Goal: Transaction & Acquisition: Book appointment/travel/reservation

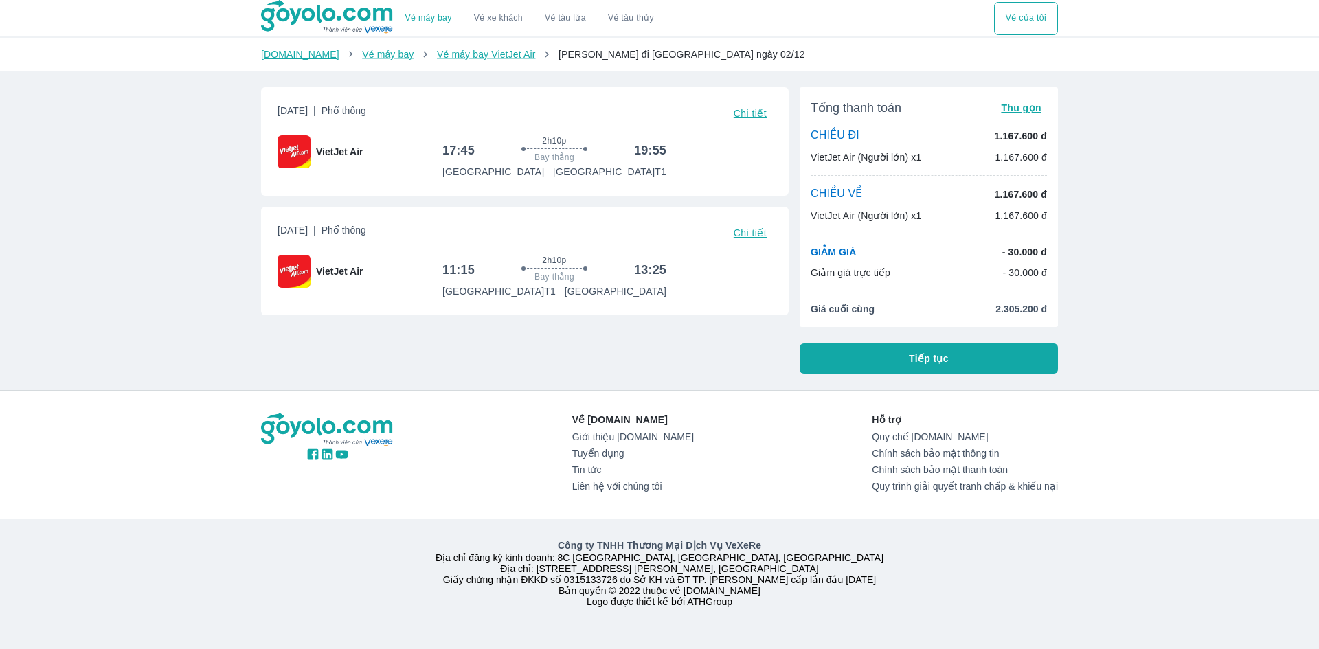
click at [290, 58] on link "[DOMAIN_NAME]" at bounding box center [300, 54] width 78 height 11
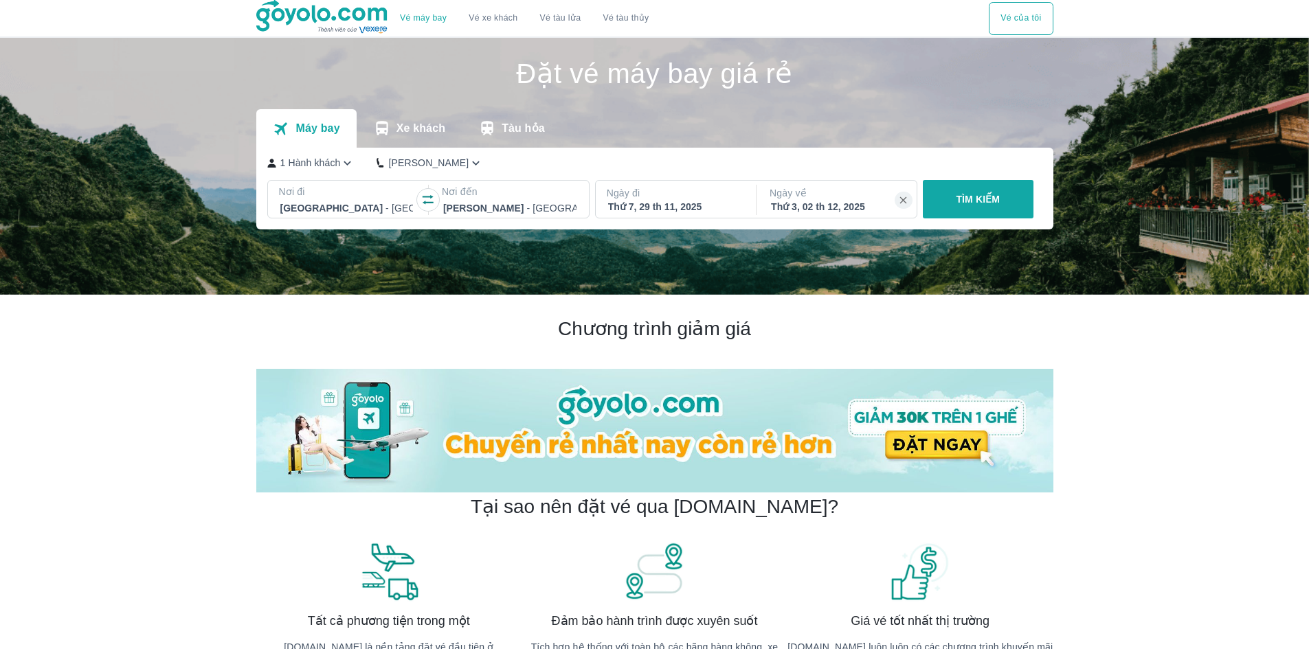
click at [344, 168] on icon "button" at bounding box center [347, 163] width 14 height 14
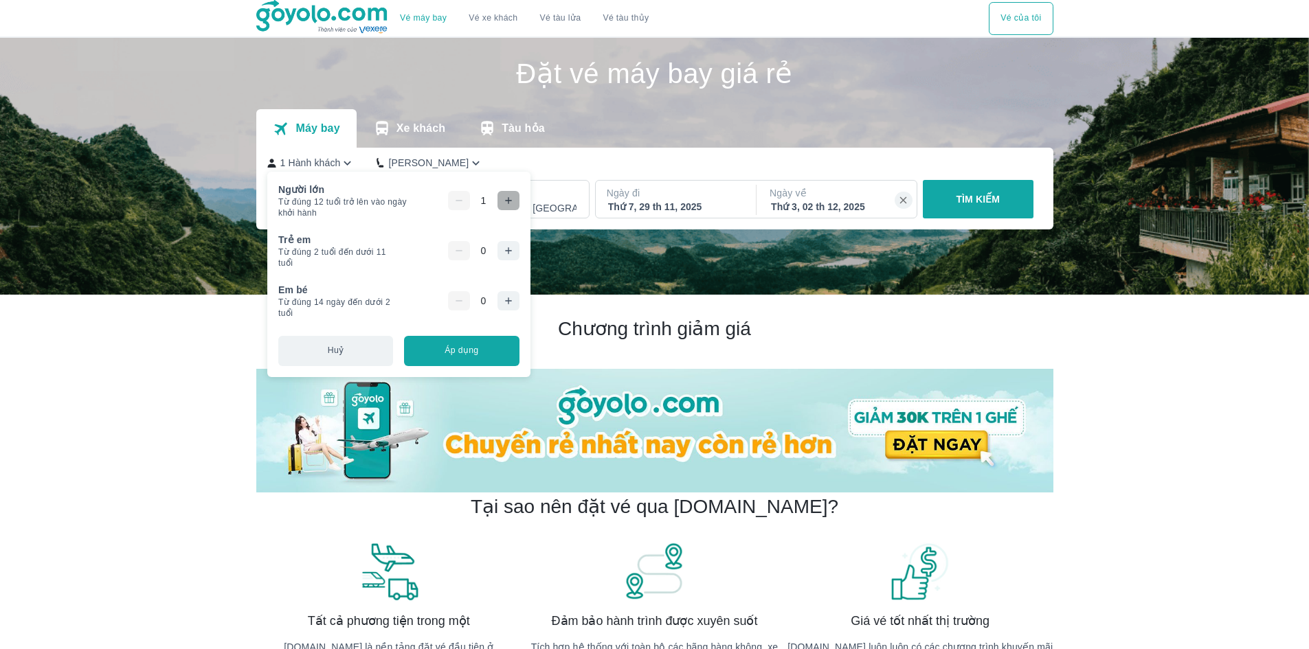
click at [507, 198] on icon "button" at bounding box center [508, 200] width 11 height 11
click at [506, 253] on icon "button" at bounding box center [508, 250] width 11 height 11
click at [958, 192] on button "TÌM KIẾM" at bounding box center [978, 199] width 111 height 38
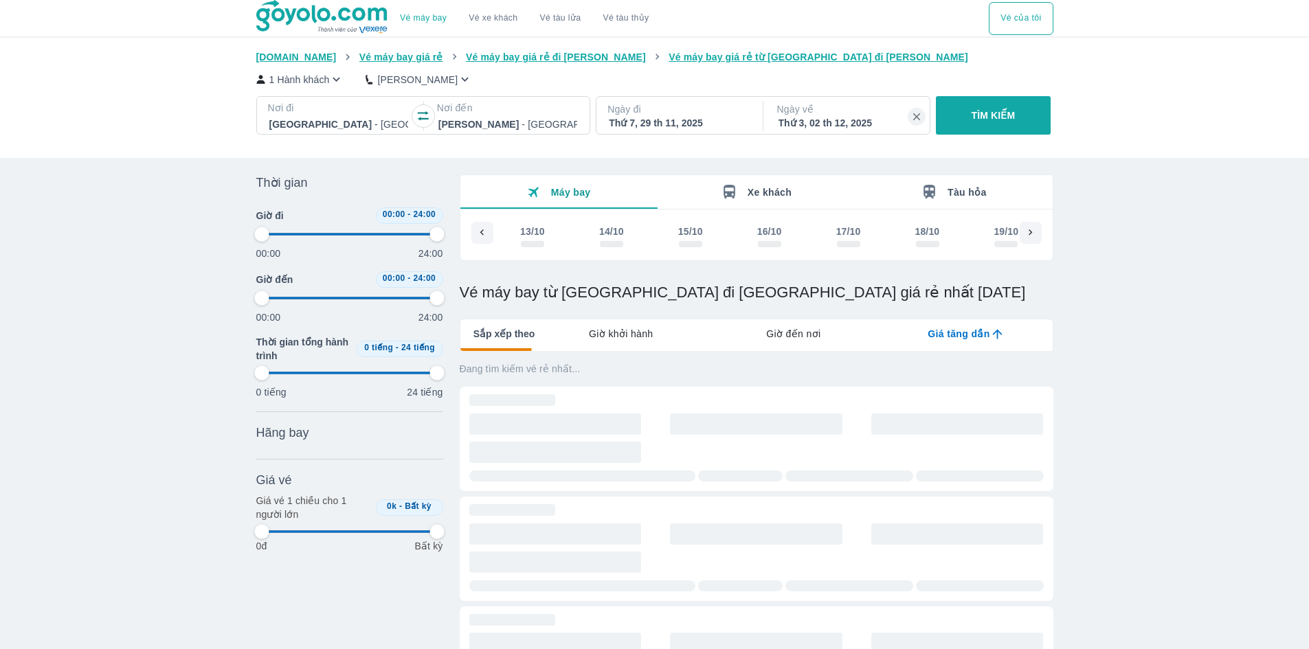
scroll to position [0, 3535]
type input "97.9166666666667"
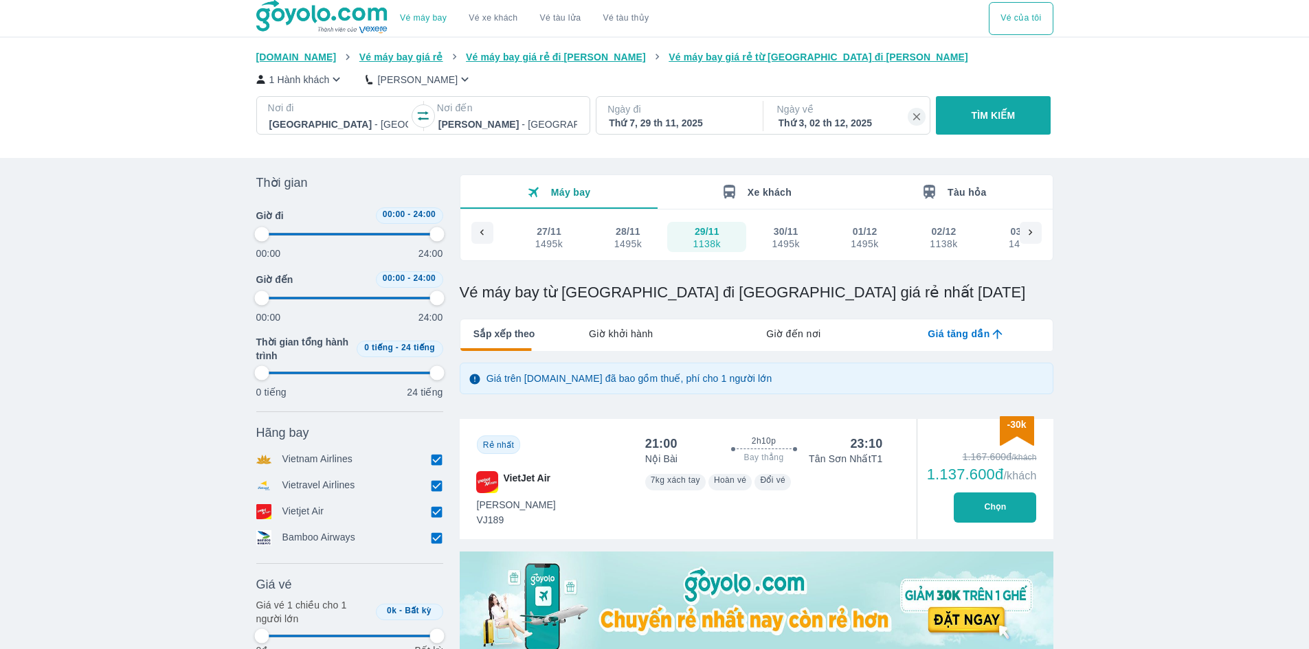
type input "97.9166666666667"
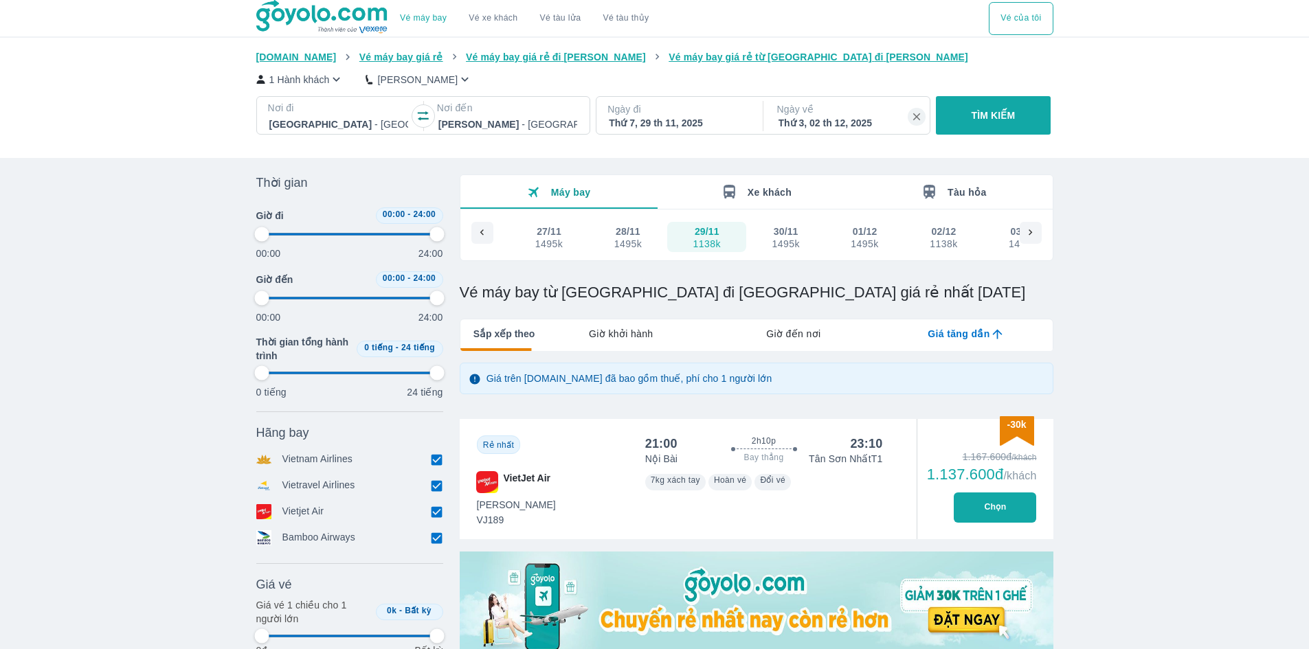
type input "97.9166666666667"
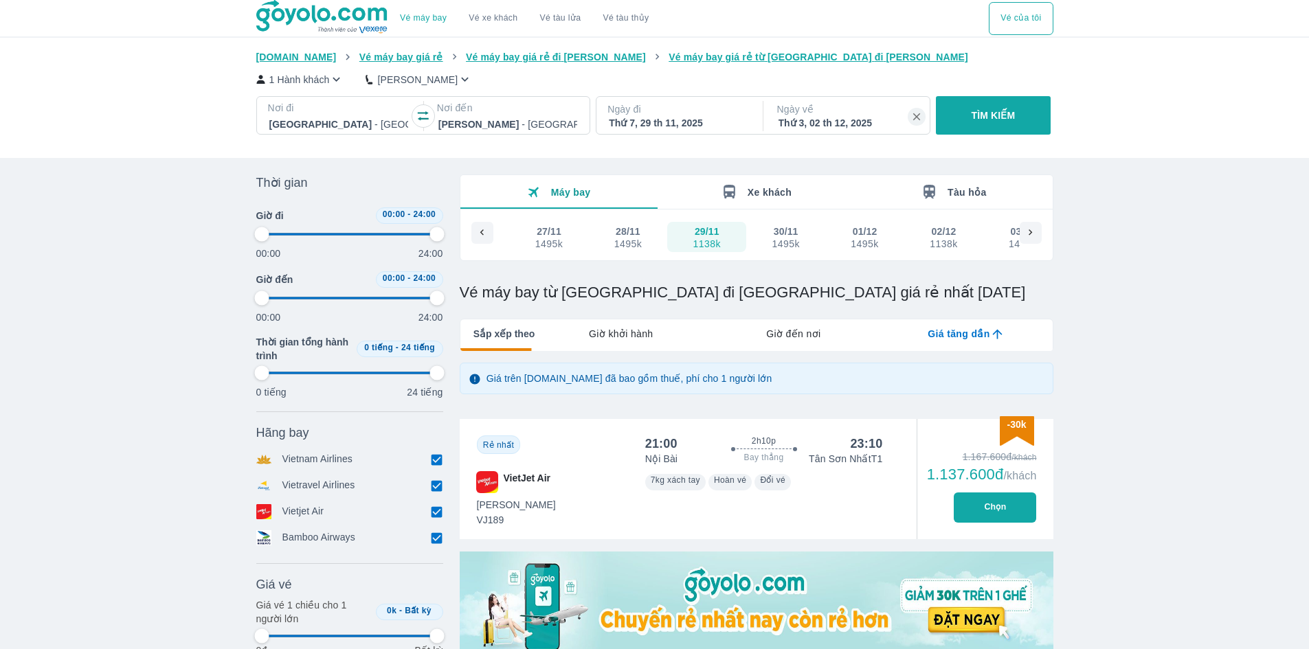
type input "97.9166666666667"
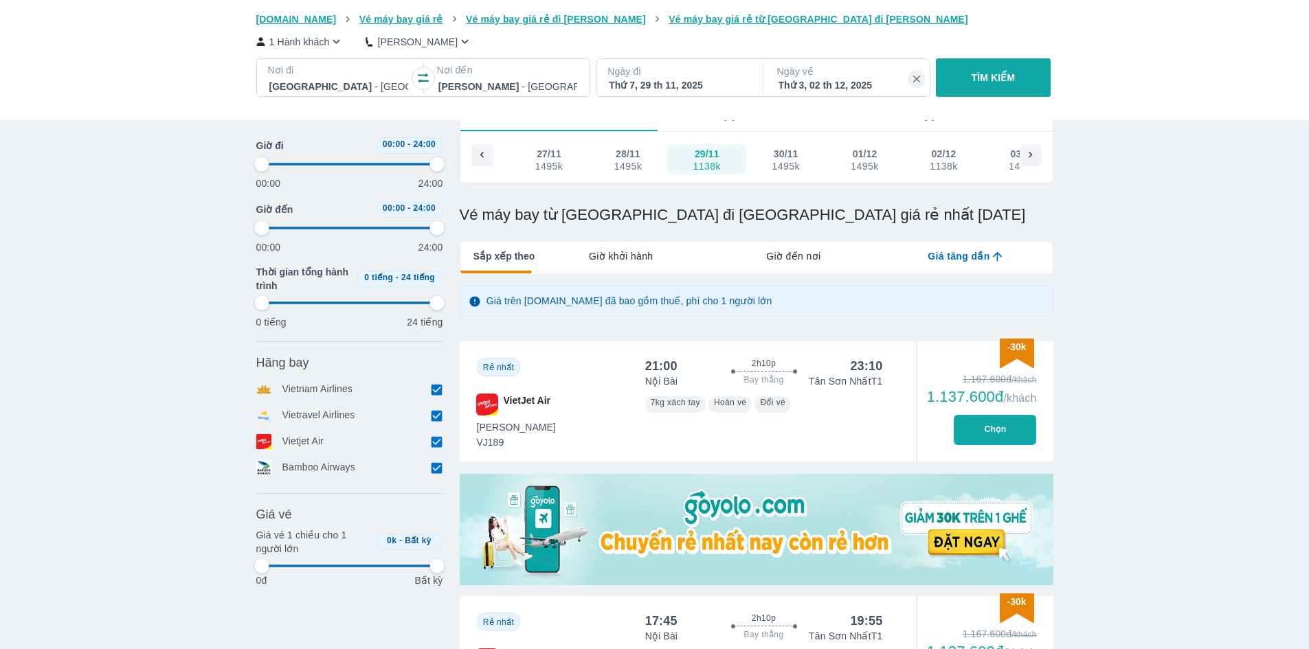
type input "97.9166666666667"
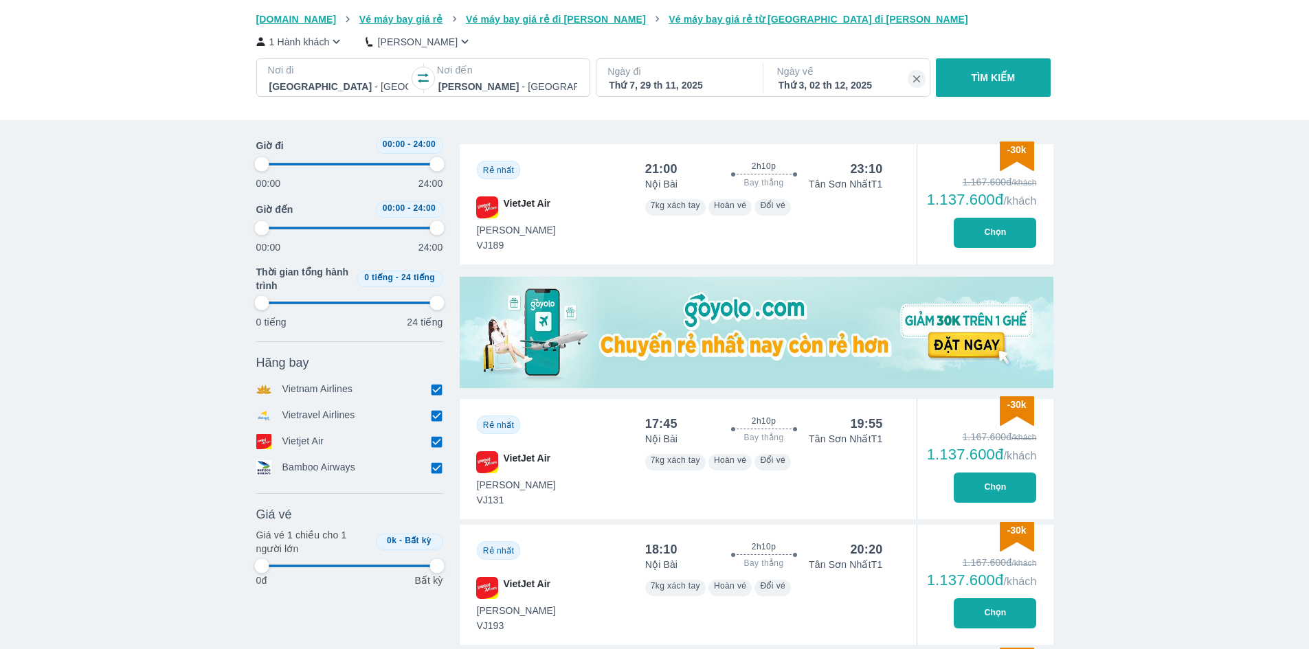
type input "97.9166666666667"
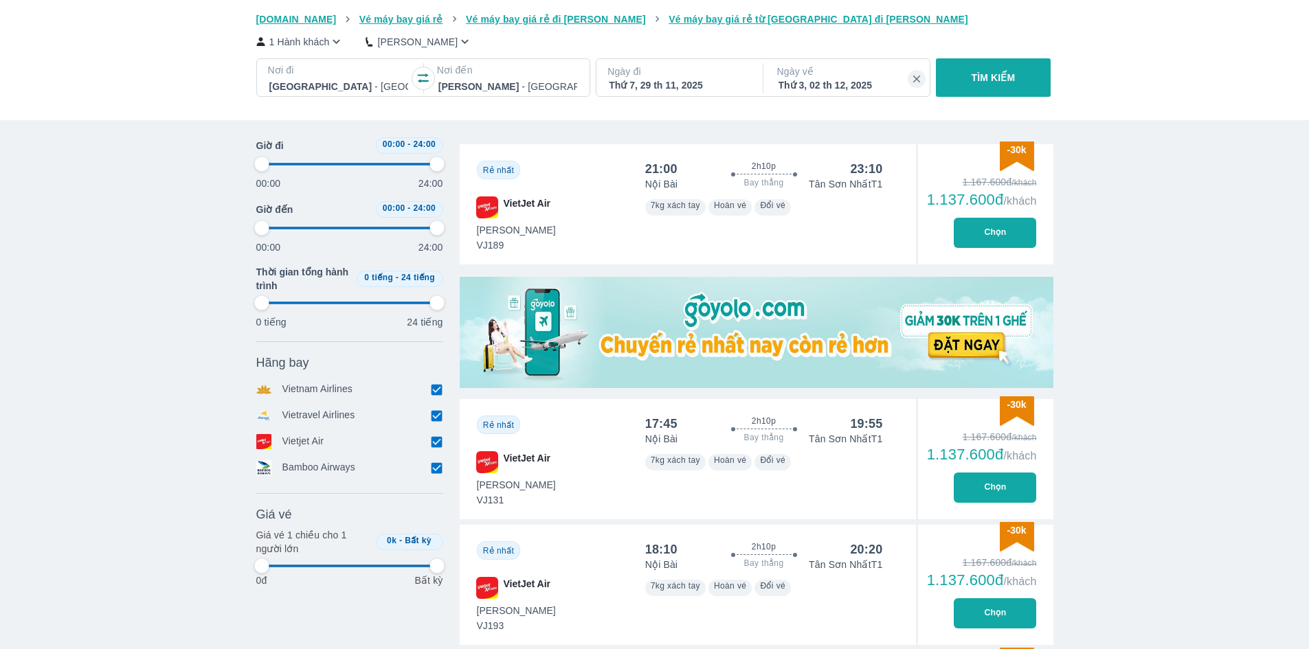
type input "97.9166666666667"
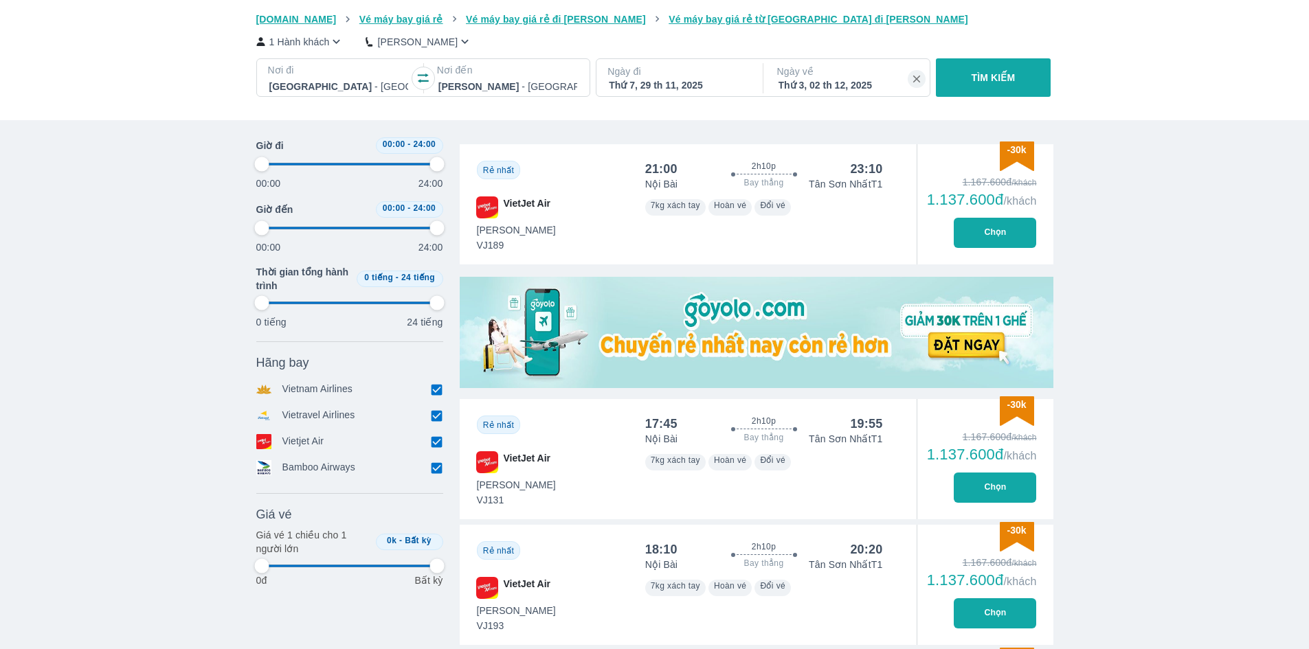
type input "97.9166666666667"
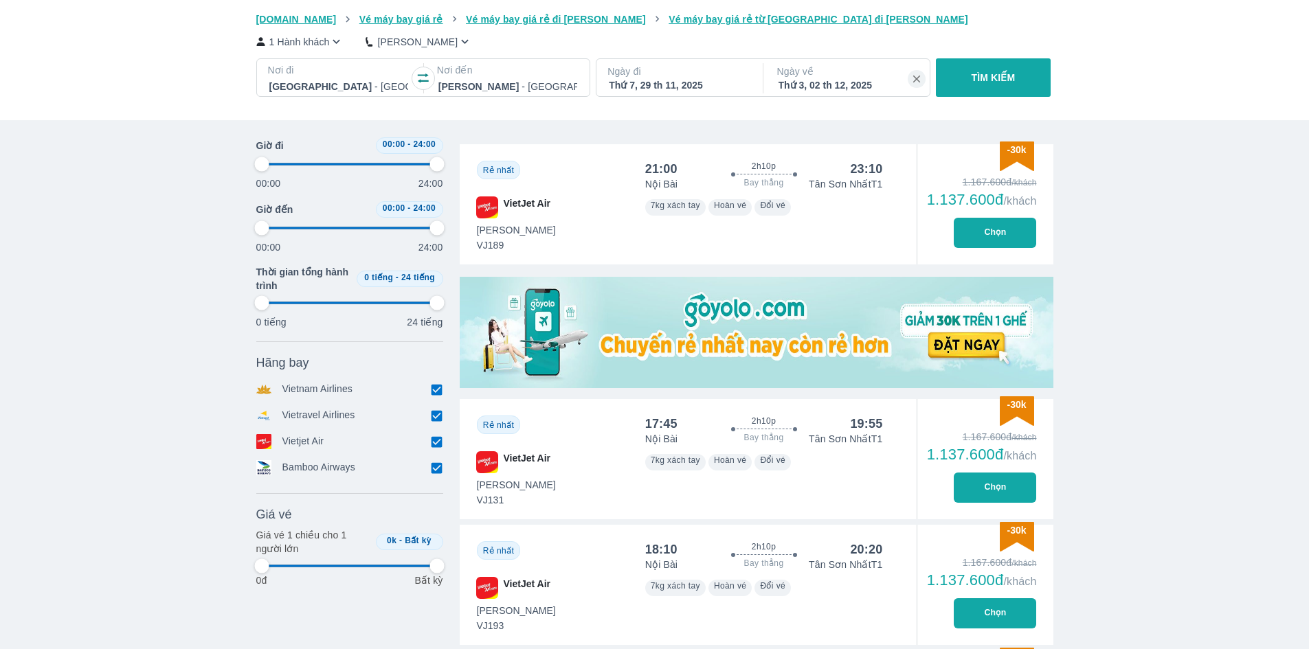
type input "97.9166666666667"
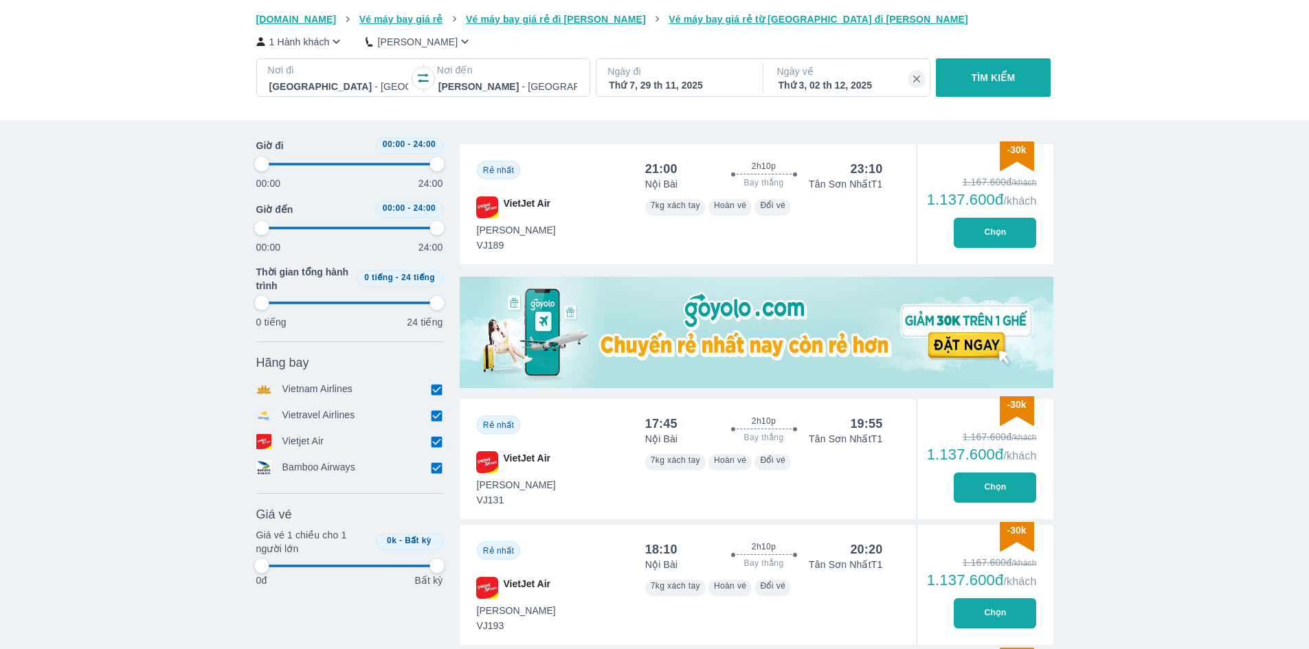
type input "97.9166666666667"
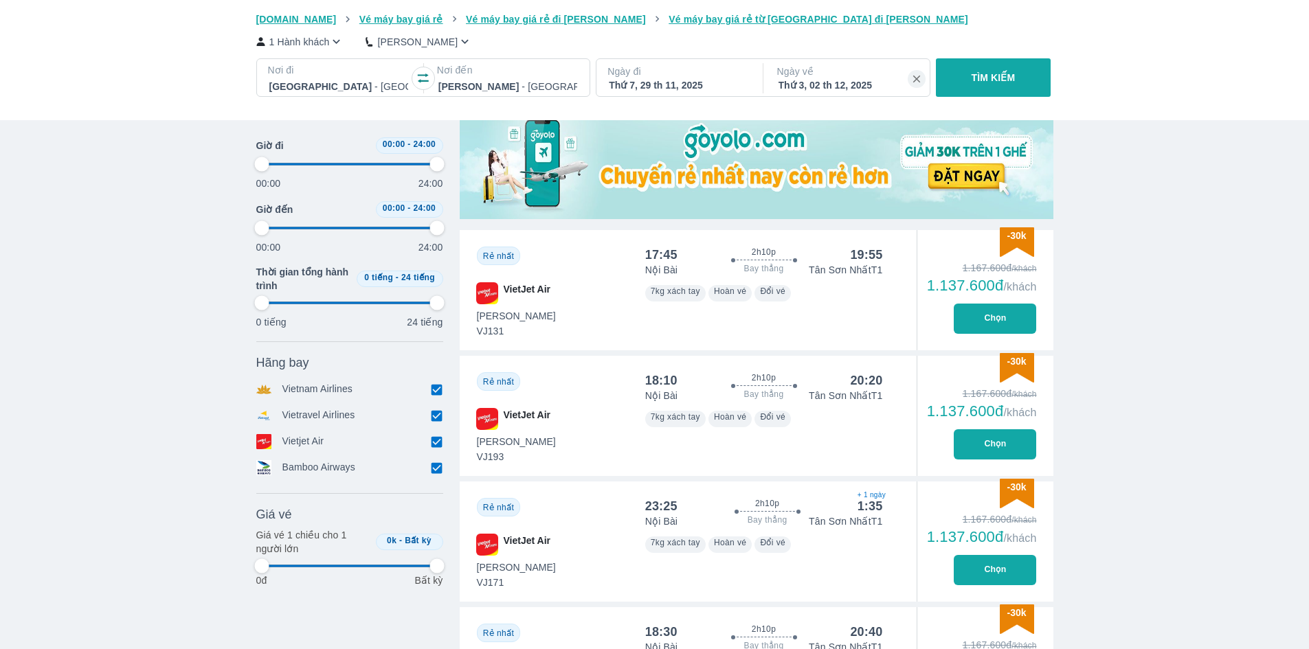
scroll to position [481, 0]
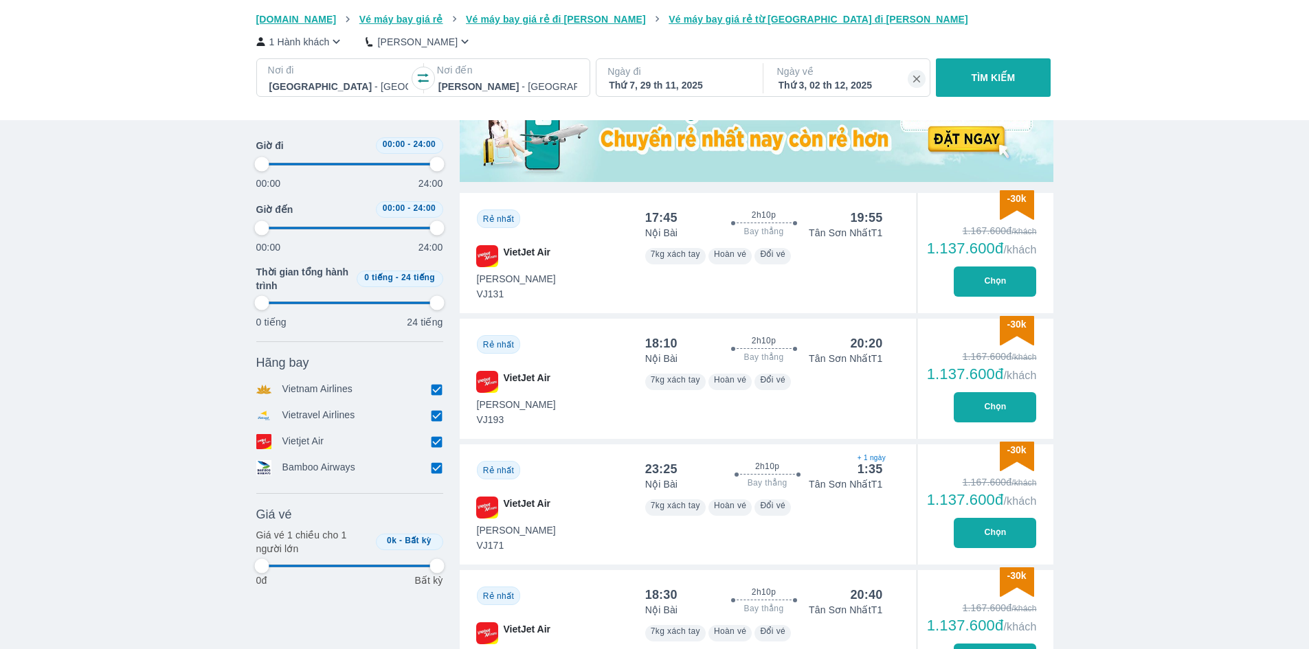
type input "97.9166666666667"
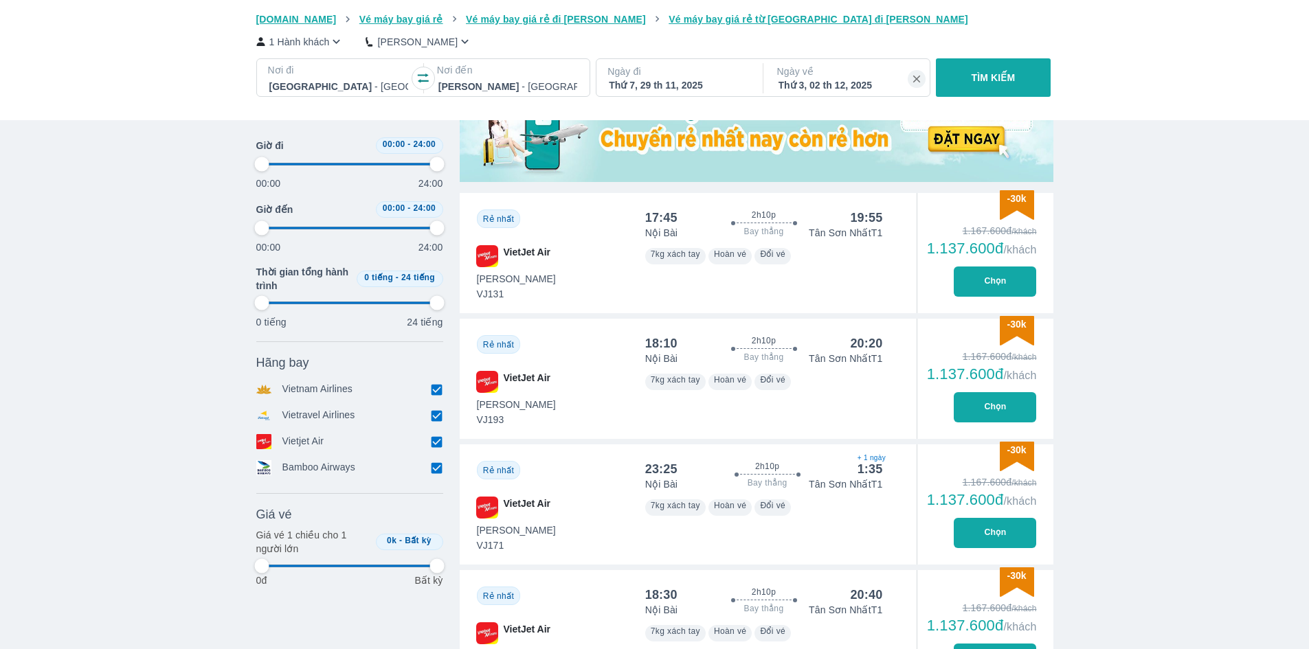
type input "97.9166666666667"
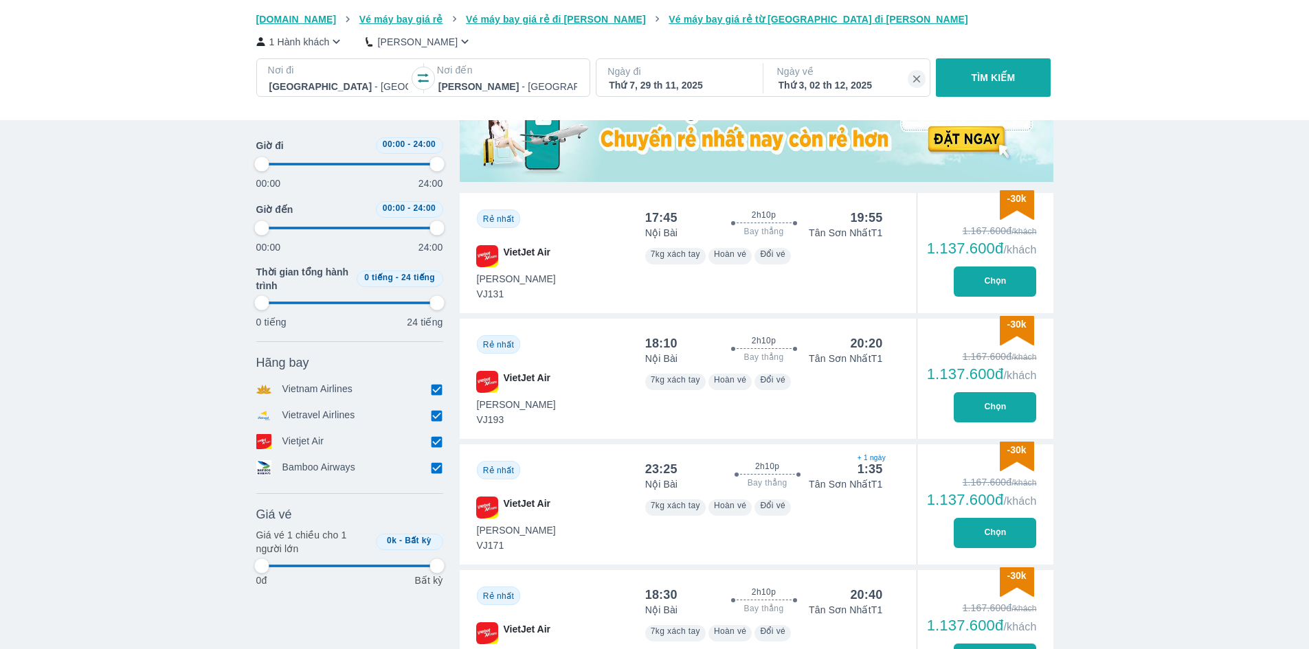
type input "97.9166666666667"
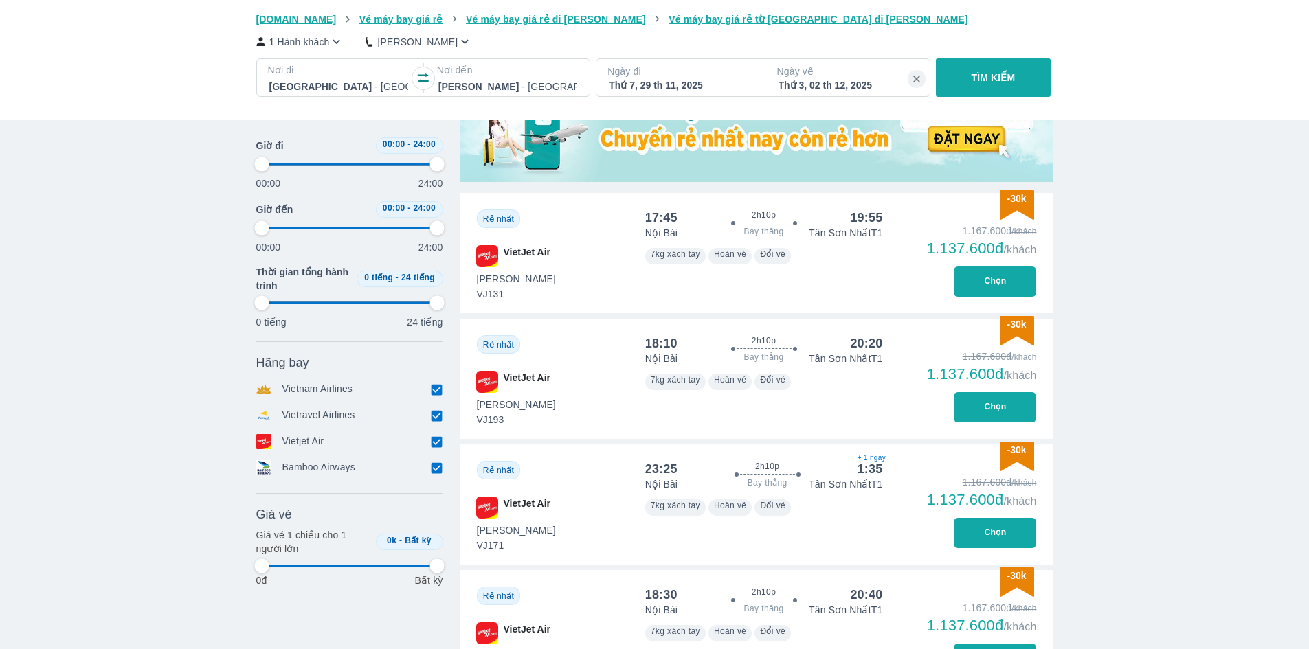
type input "97.9166666666667"
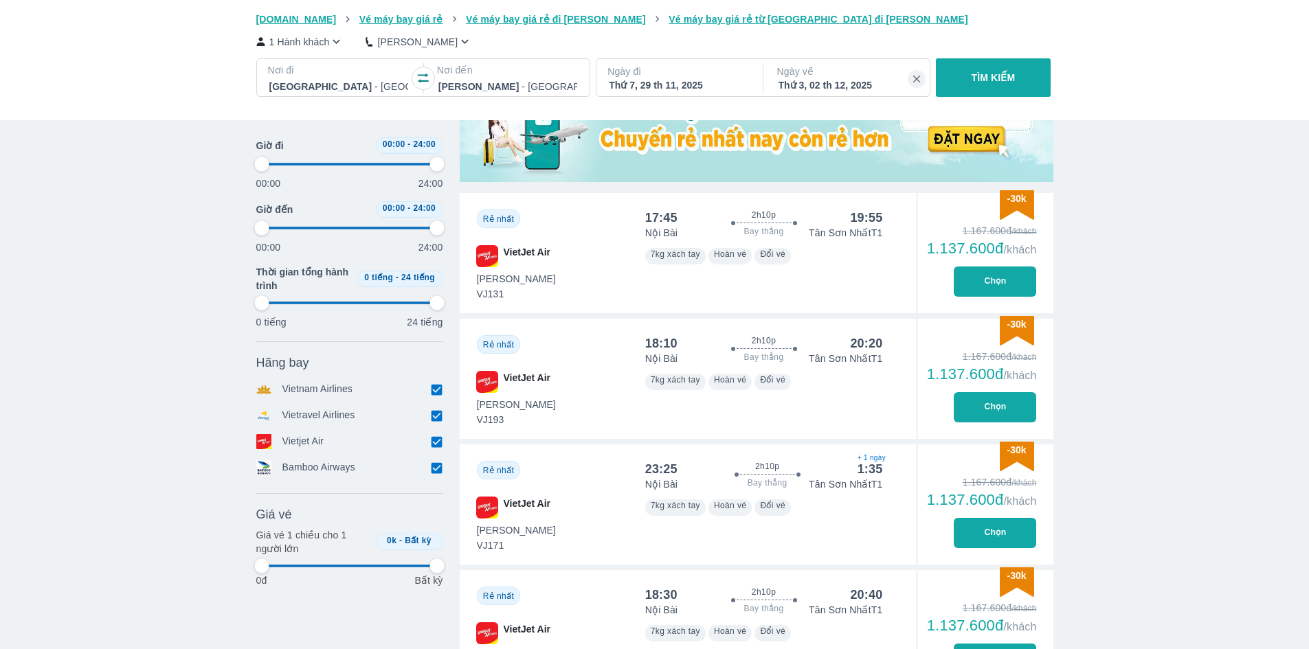
type input "97.9166666666667"
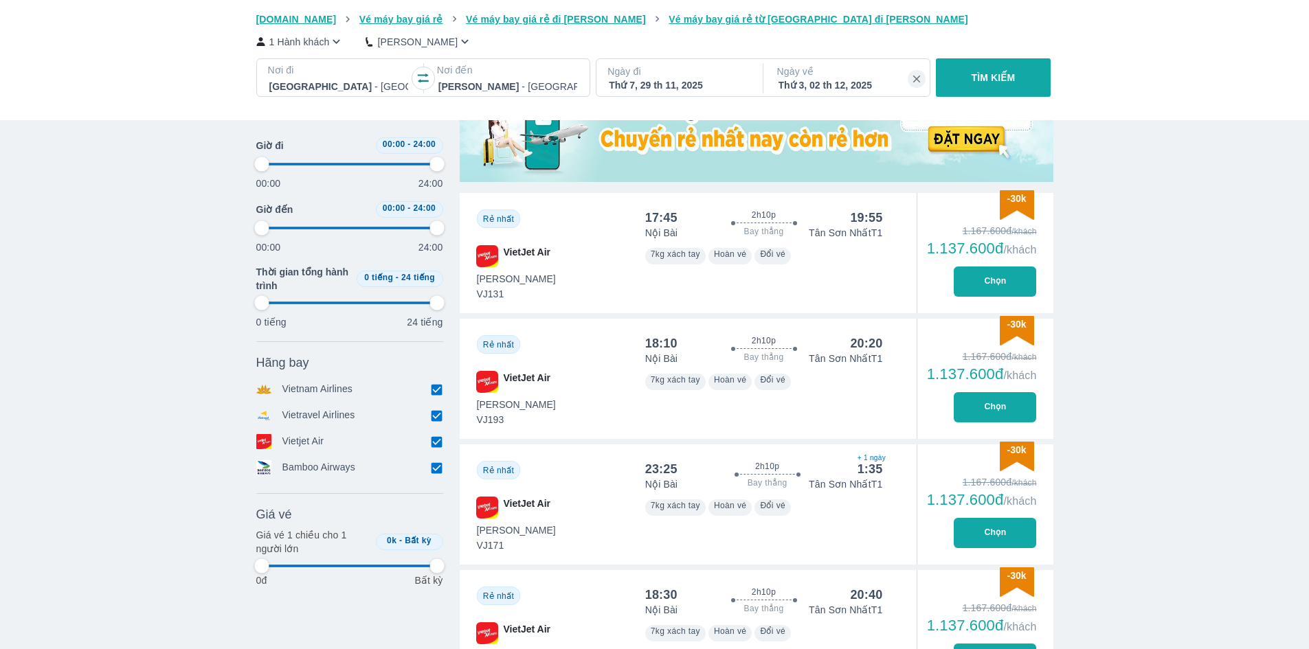
type input "97.9166666666667"
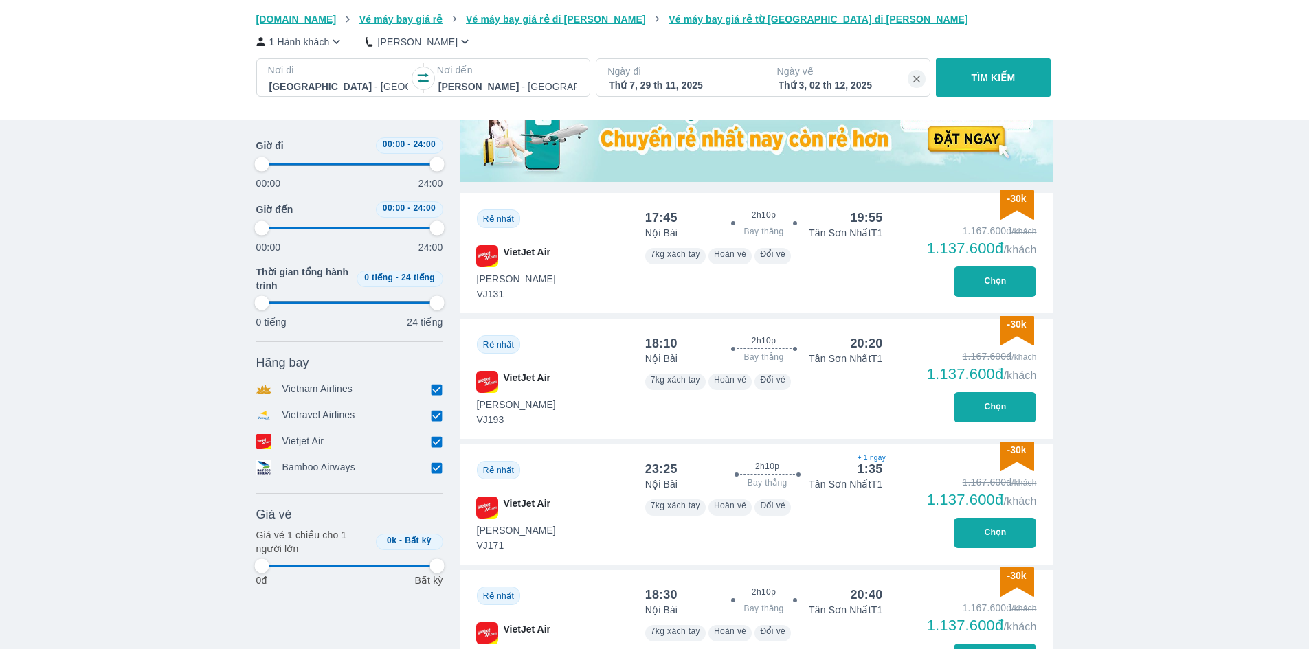
type input "97.9166666666667"
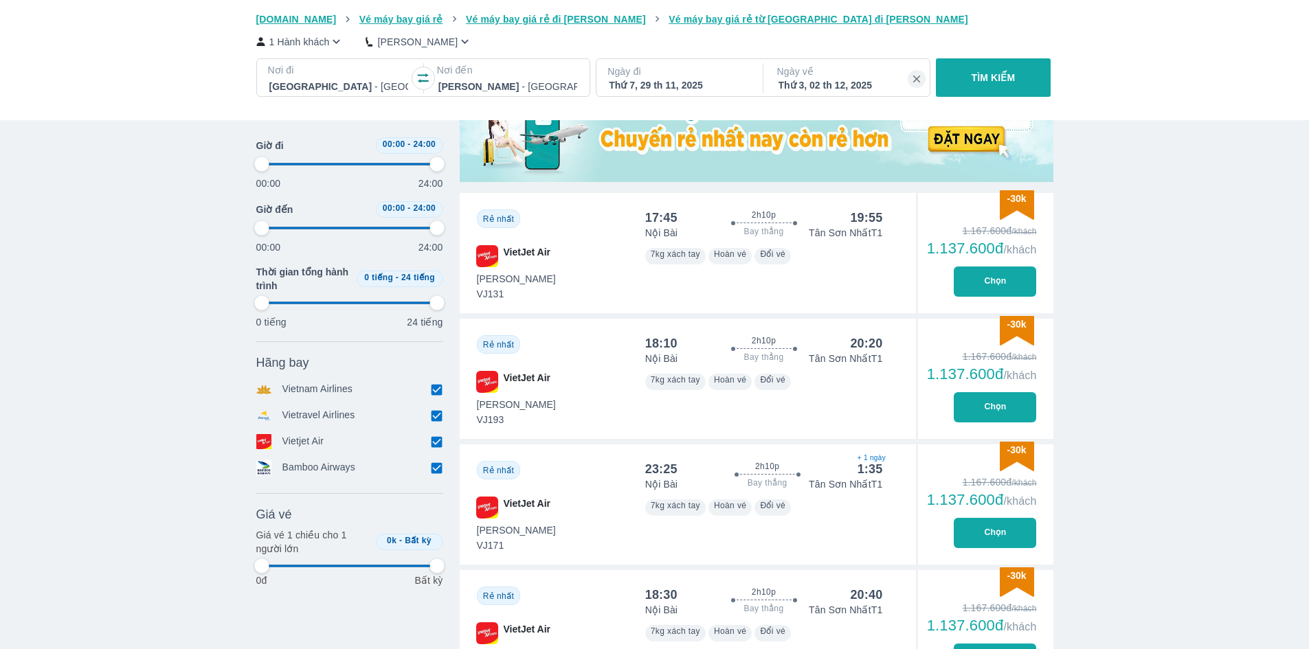
type input "97.9166666666667"
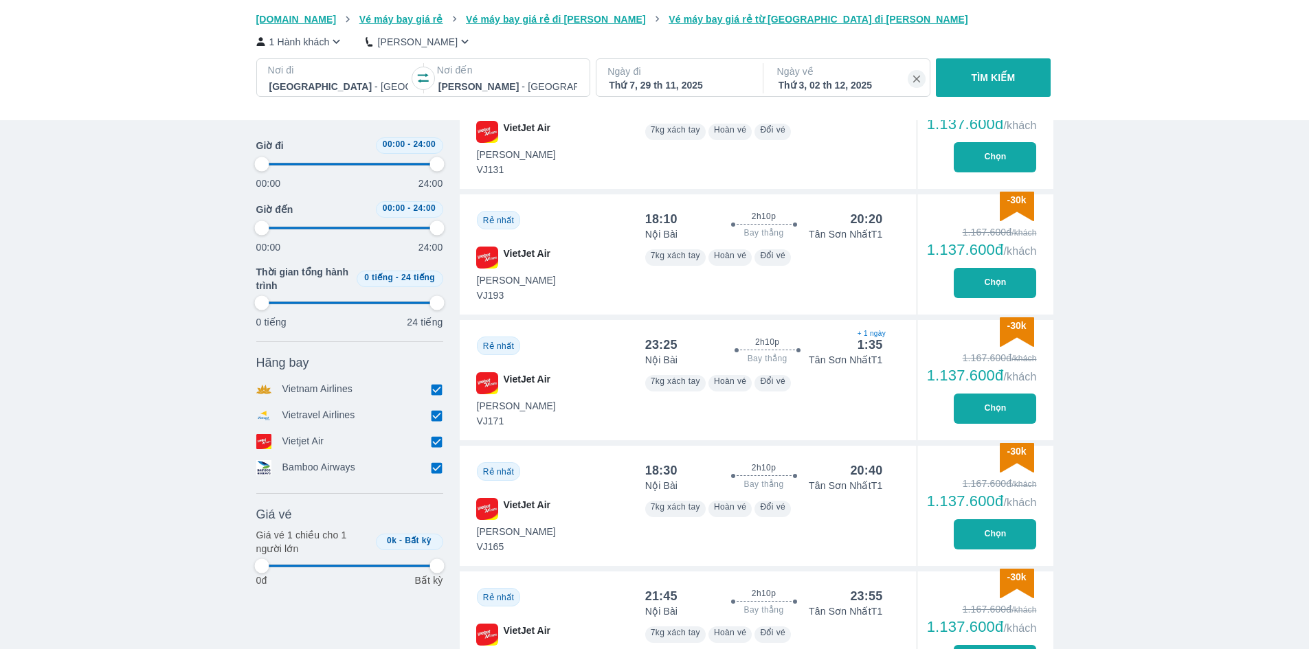
scroll to position [618, 0]
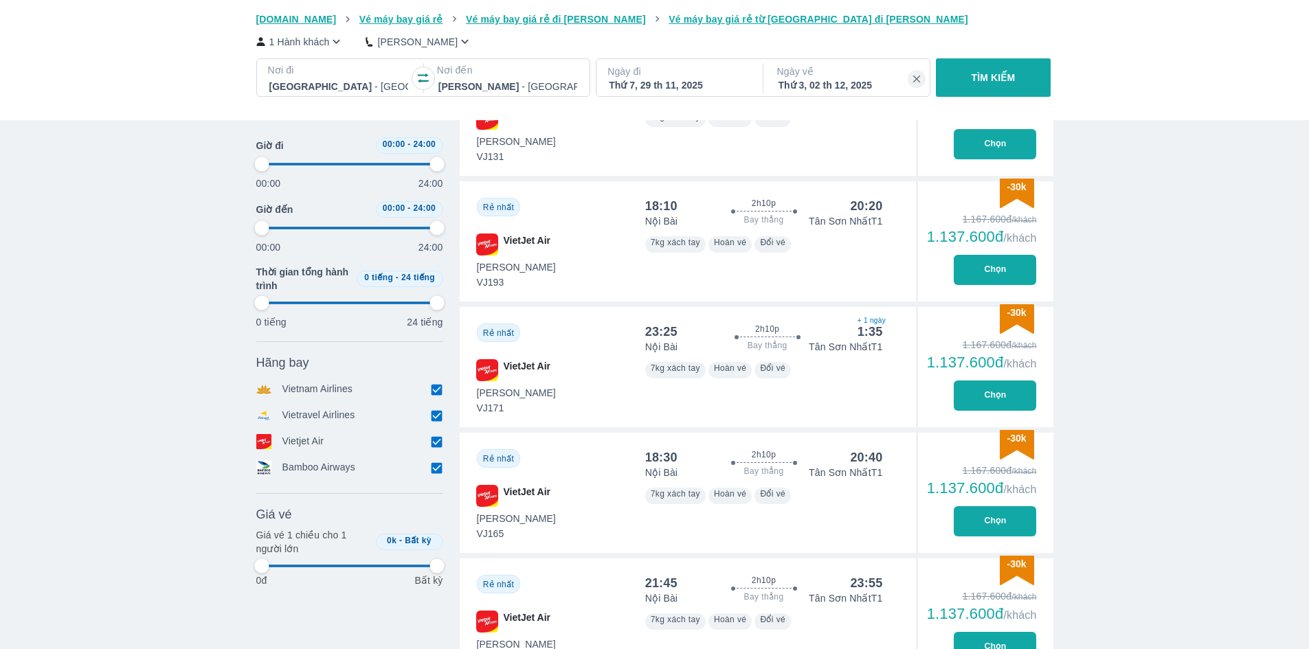
type input "97.9166666666667"
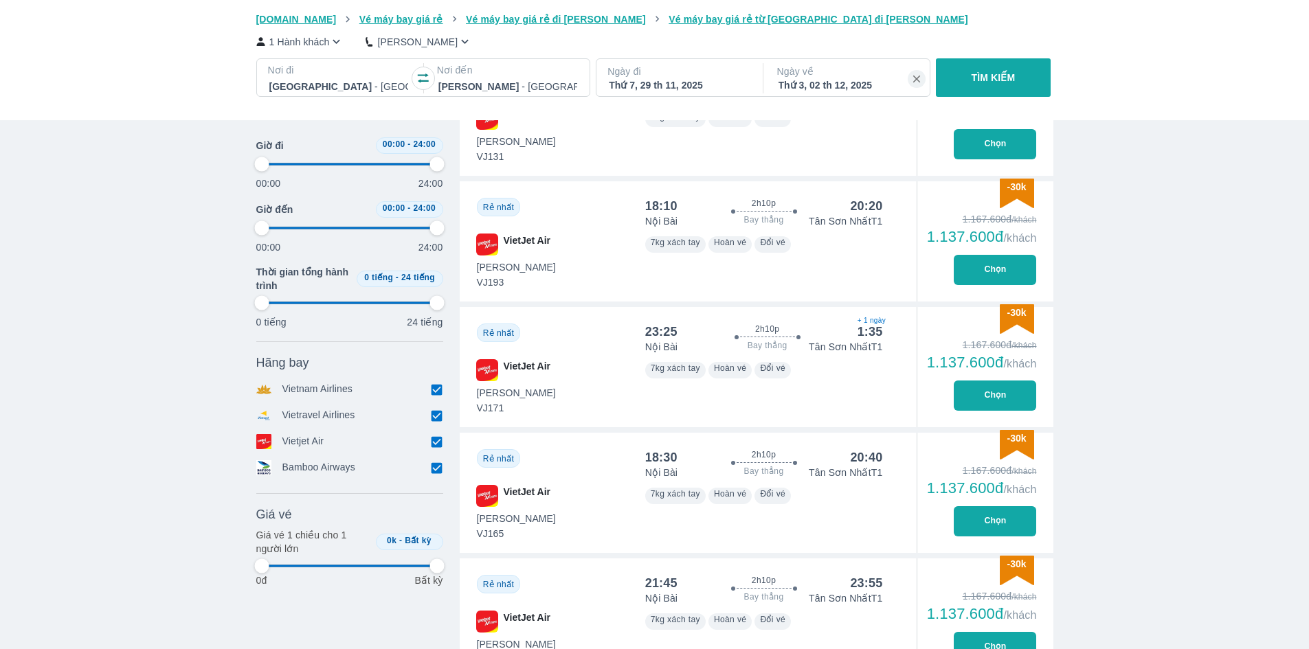
type input "97.9166666666667"
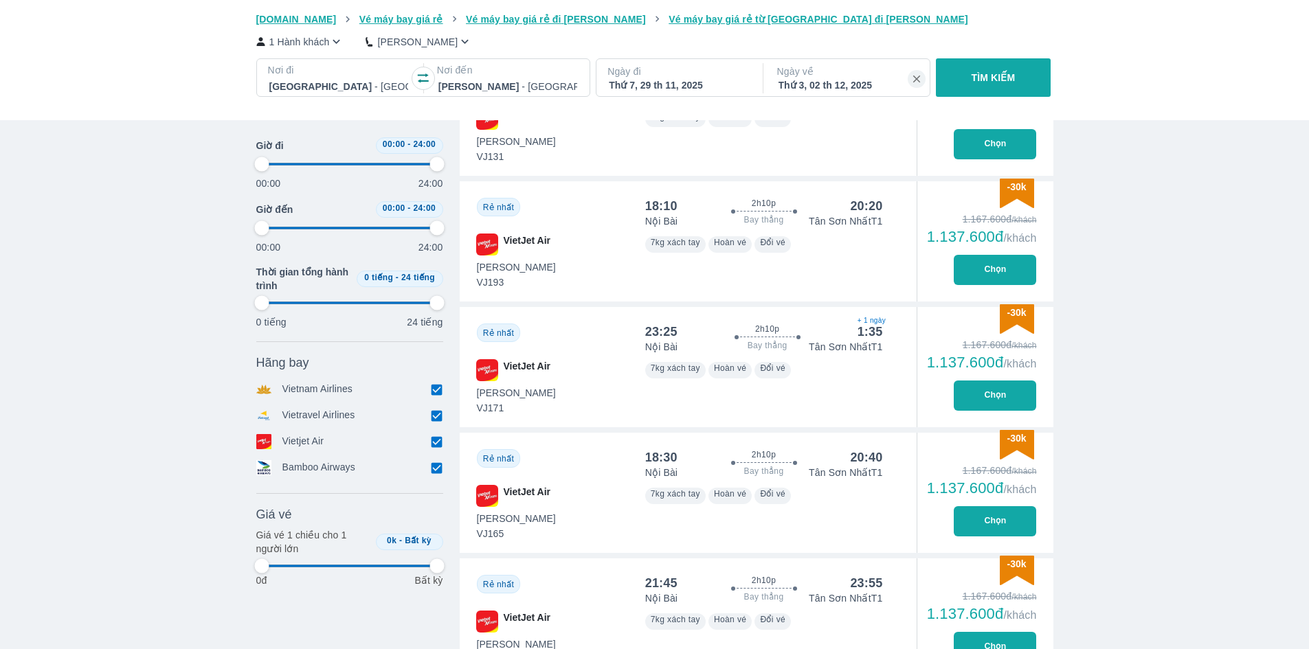
type input "97.9166666666667"
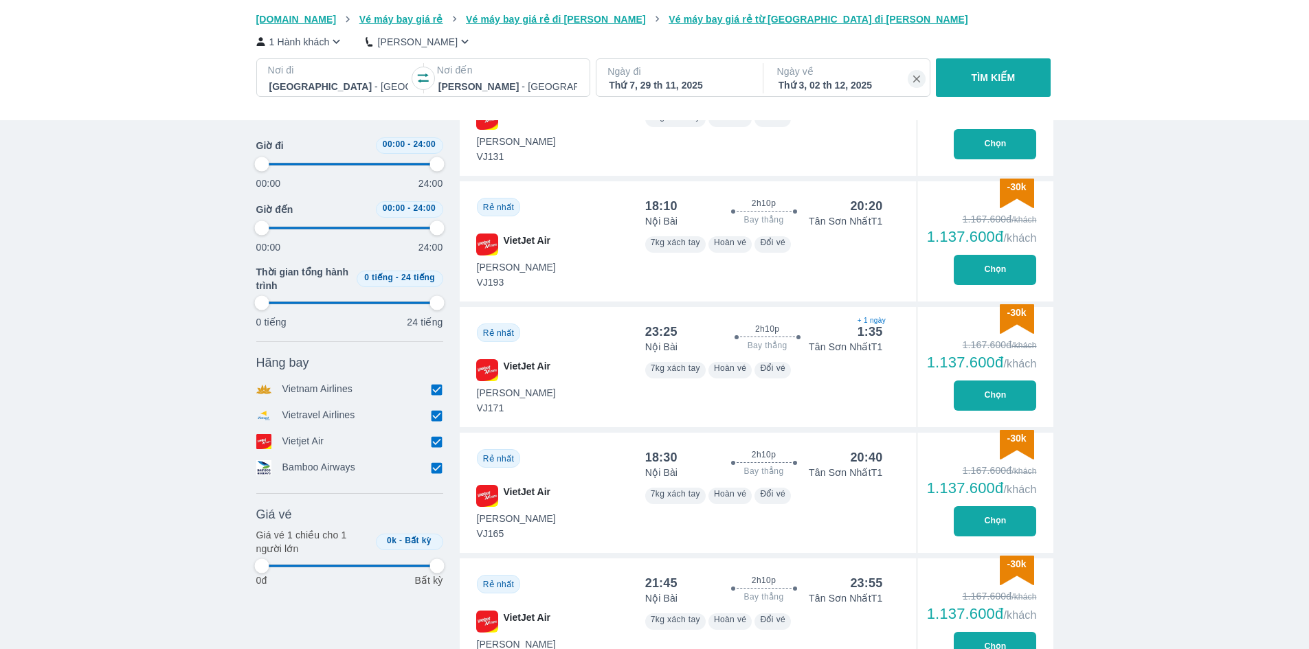
click at [1003, 273] on button "Chọn" at bounding box center [995, 270] width 82 height 30
type input "97.9166666666667"
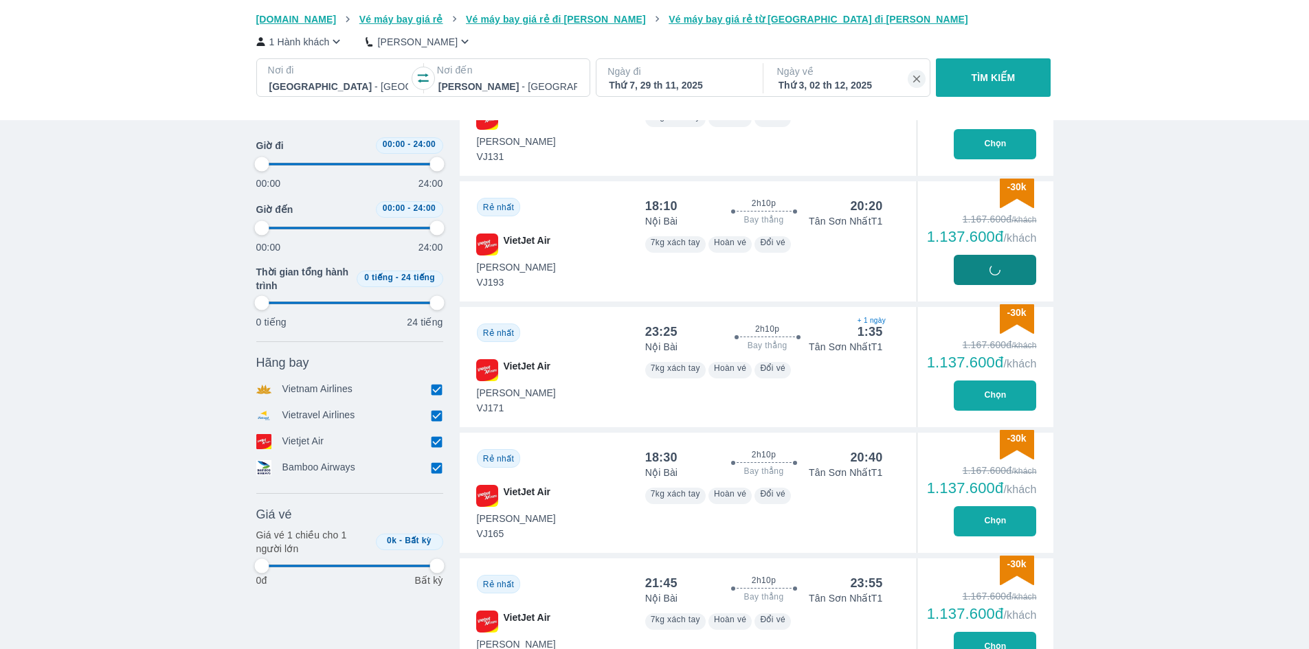
type input "97.9166666666667"
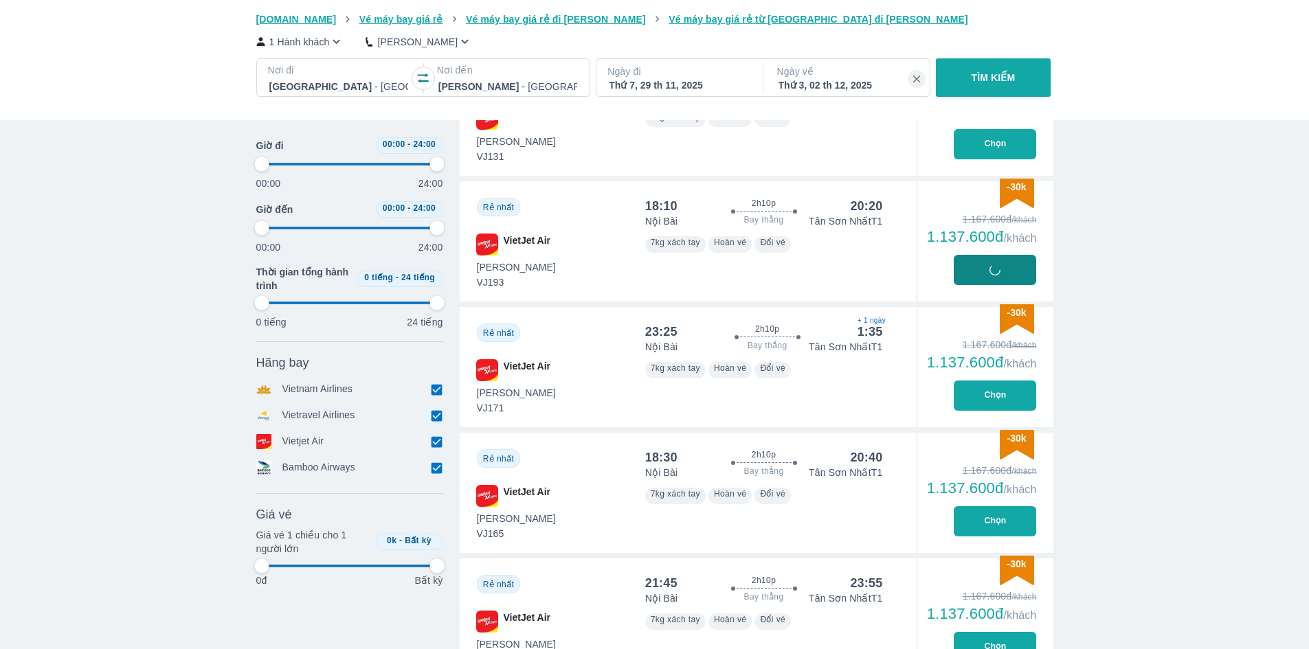
type input "97.9166666666667"
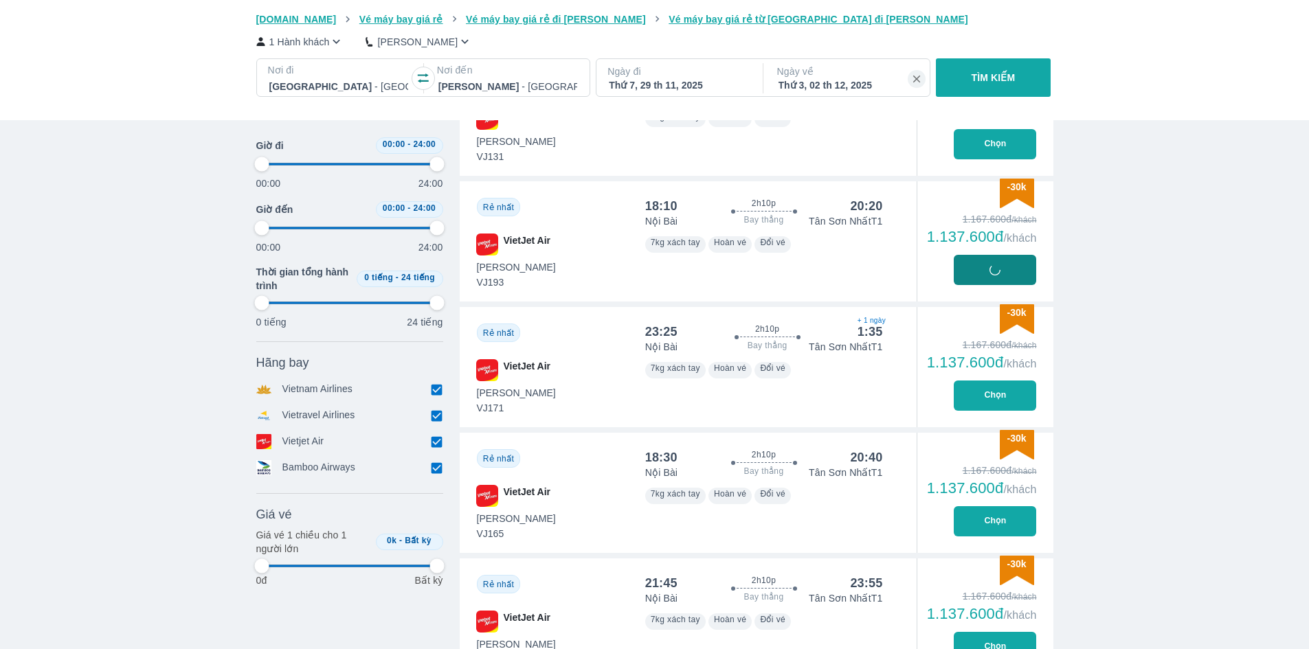
type input "97.9166666666667"
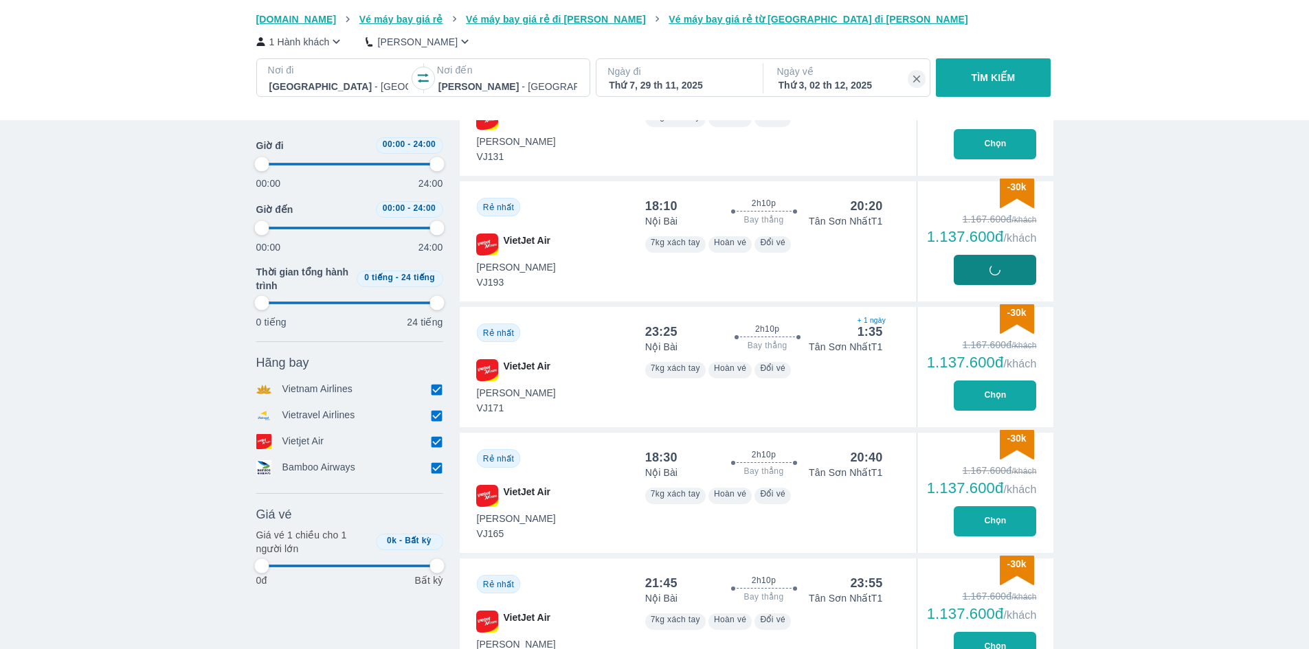
type input "97.9166666666667"
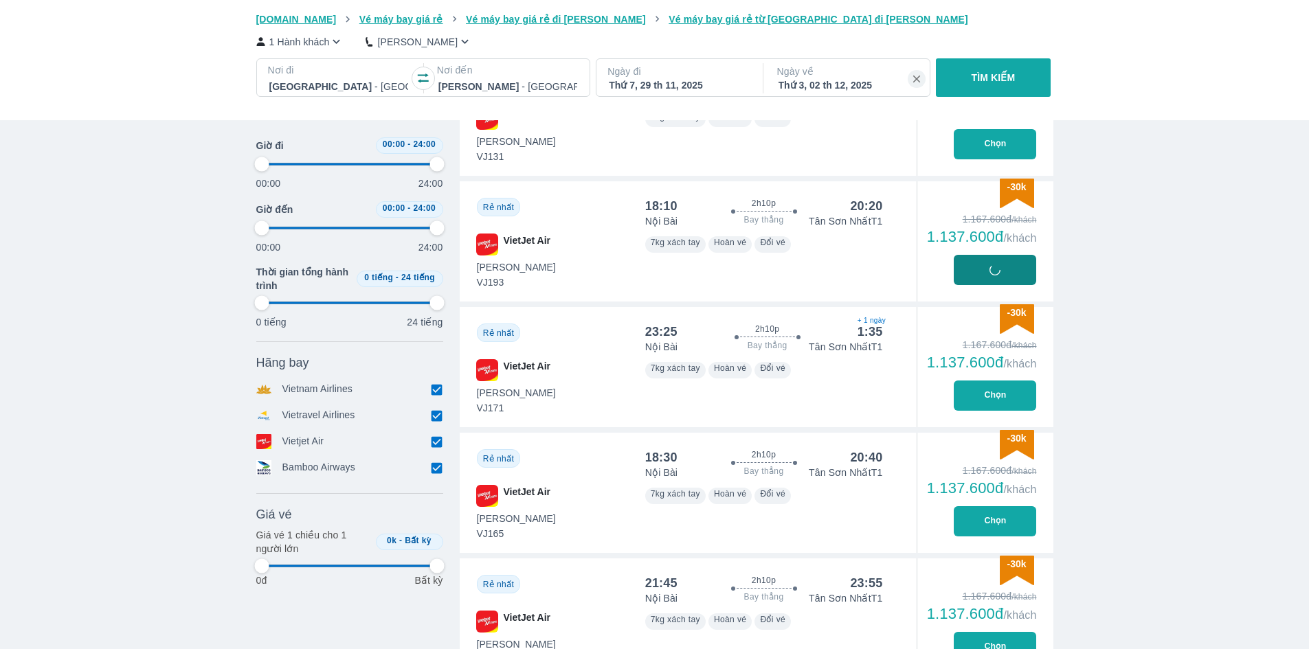
type input "97.9166666666667"
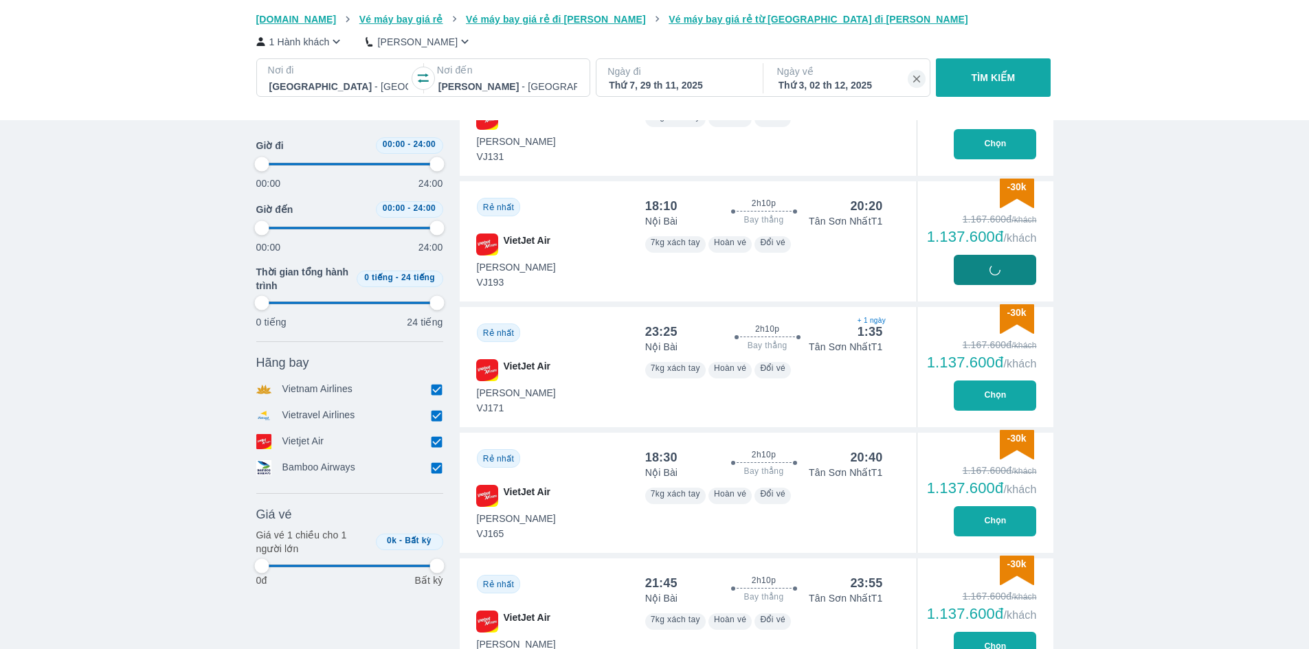
type input "97.9166666666667"
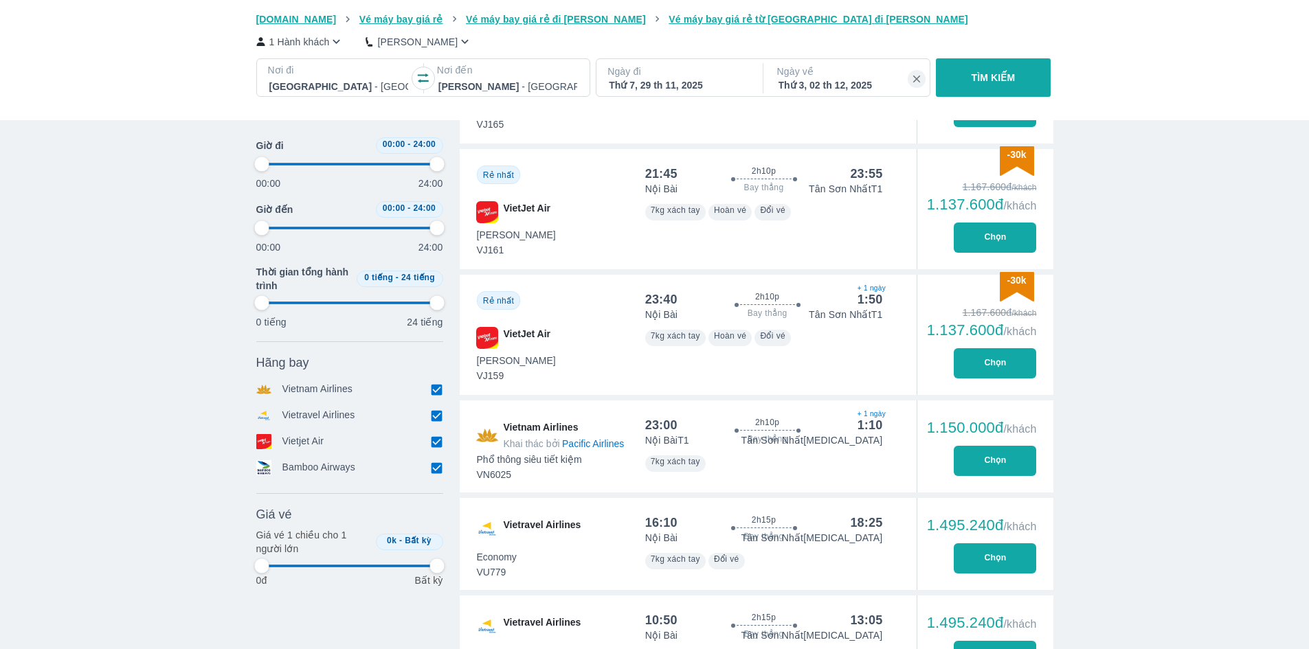
scroll to position [1031, 0]
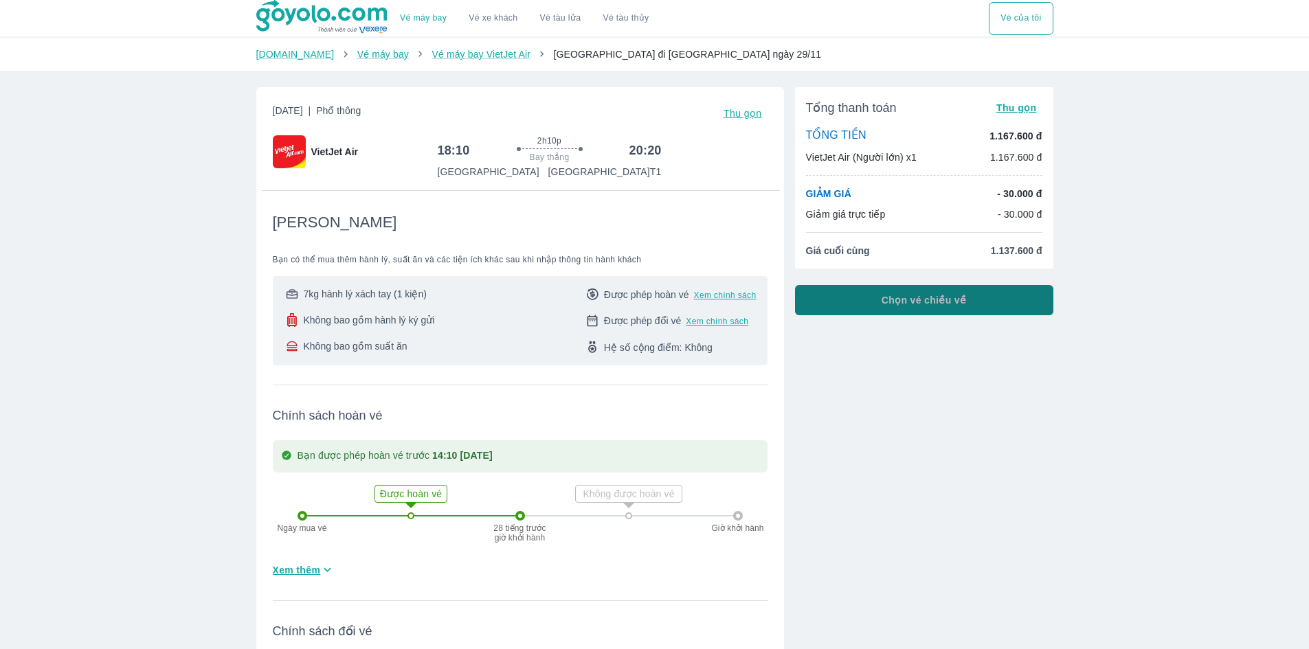
click at [982, 294] on button "Chọn vé chiều về" at bounding box center [924, 300] width 258 height 30
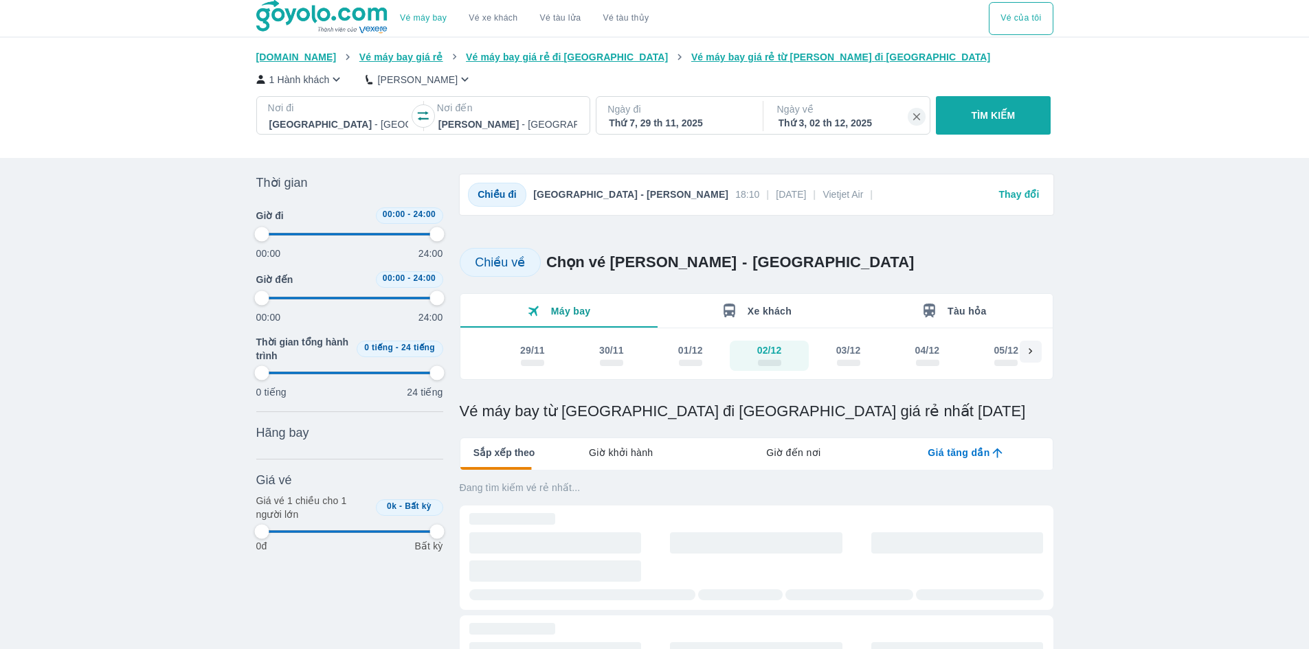
type input "97.9166666666667"
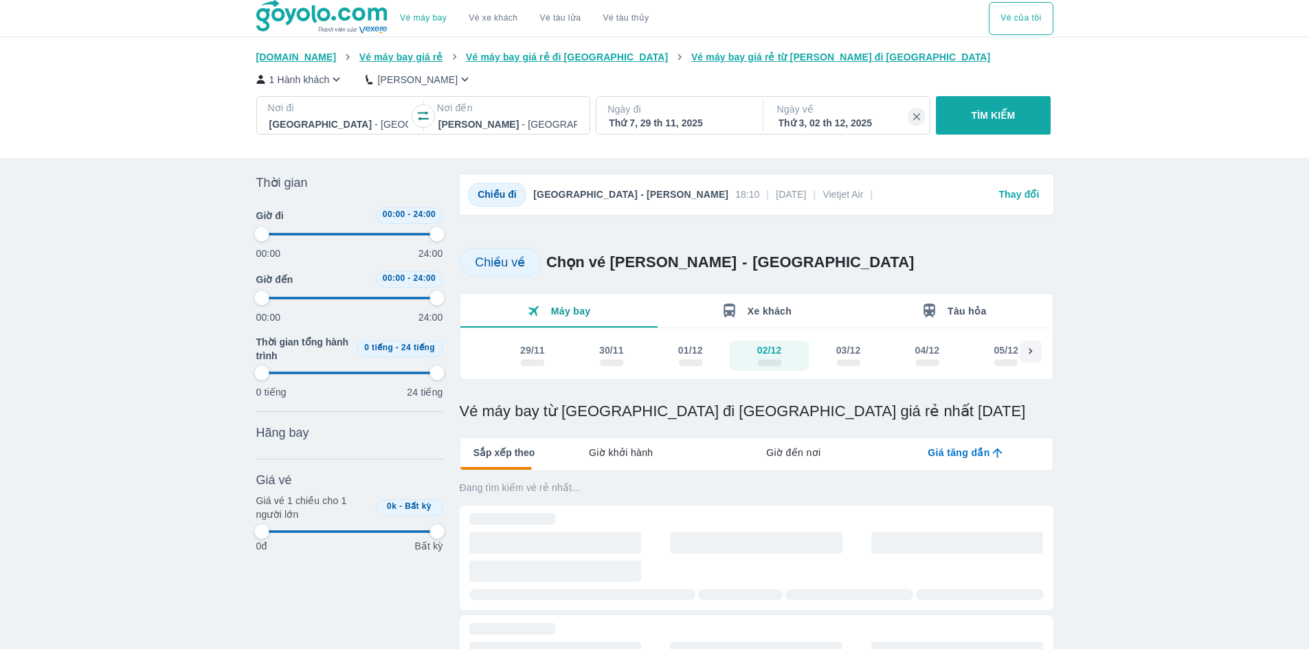
type input "97.9166666666667"
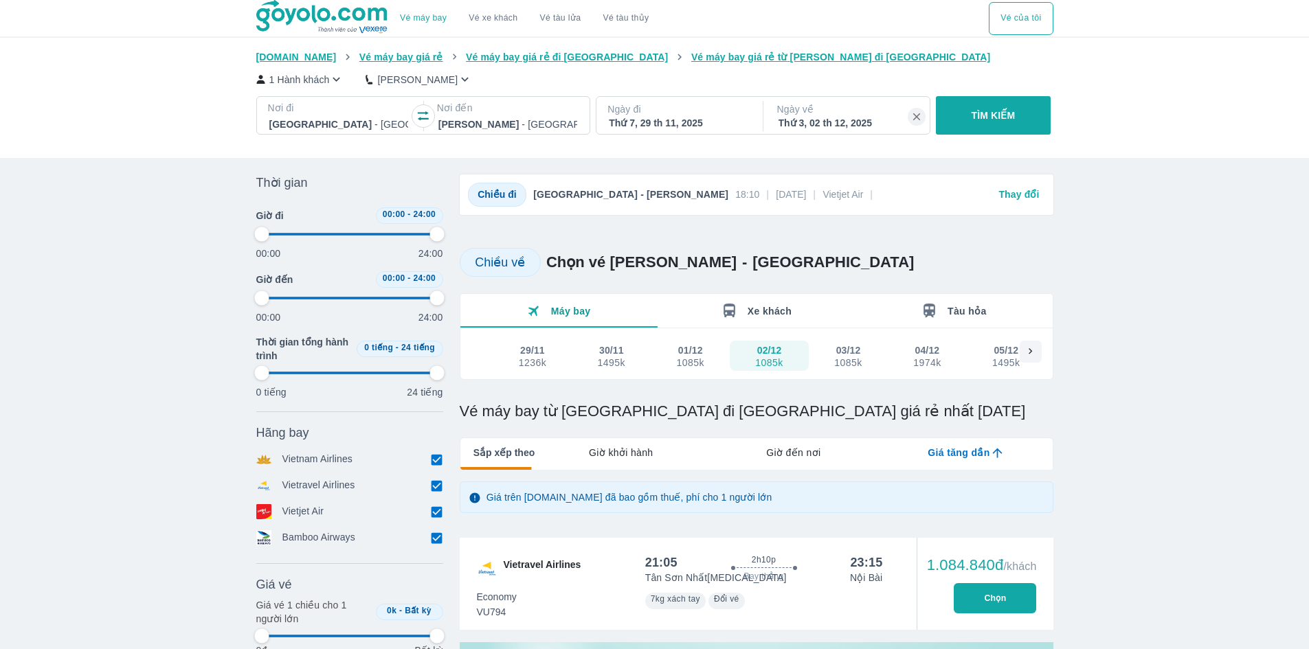
type input "97.9166666666667"
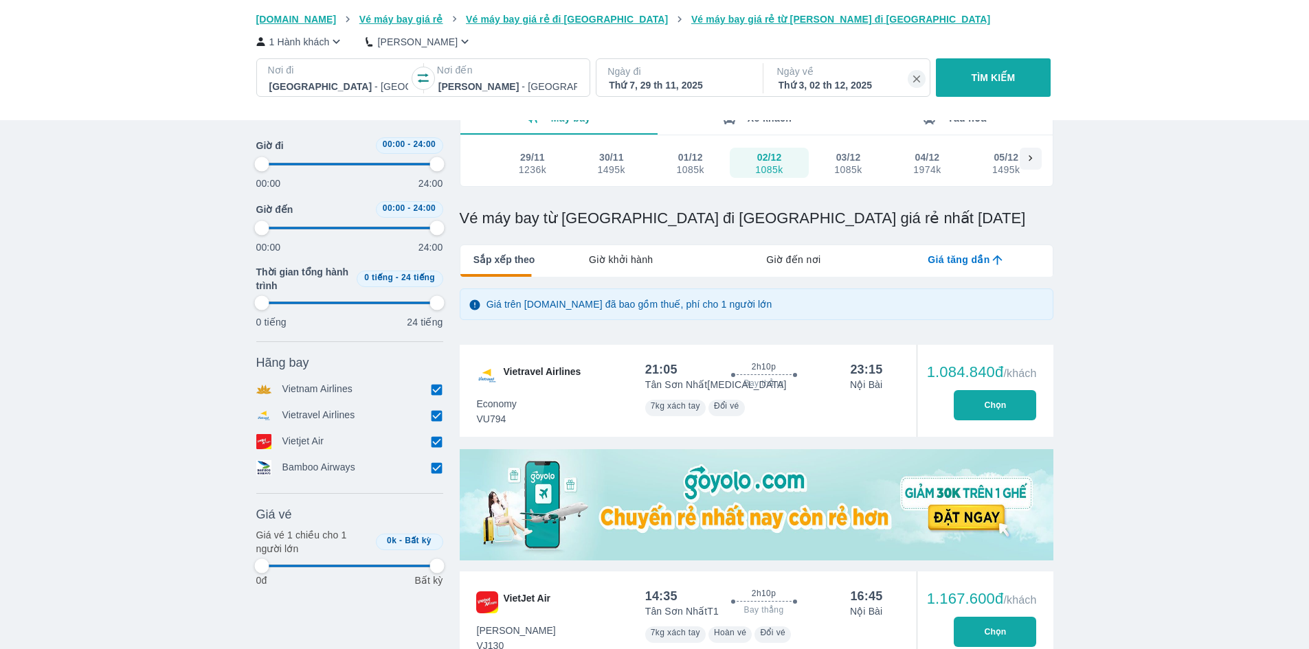
type input "97.9166666666667"
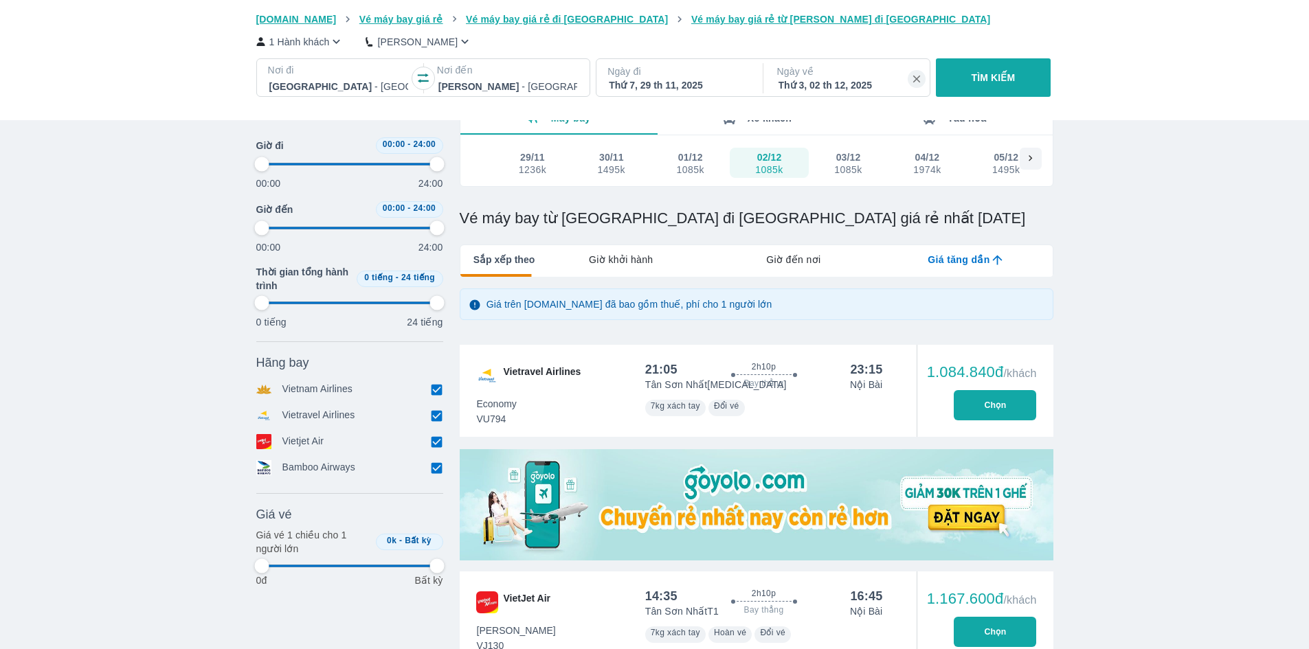
type input "97.9166666666667"
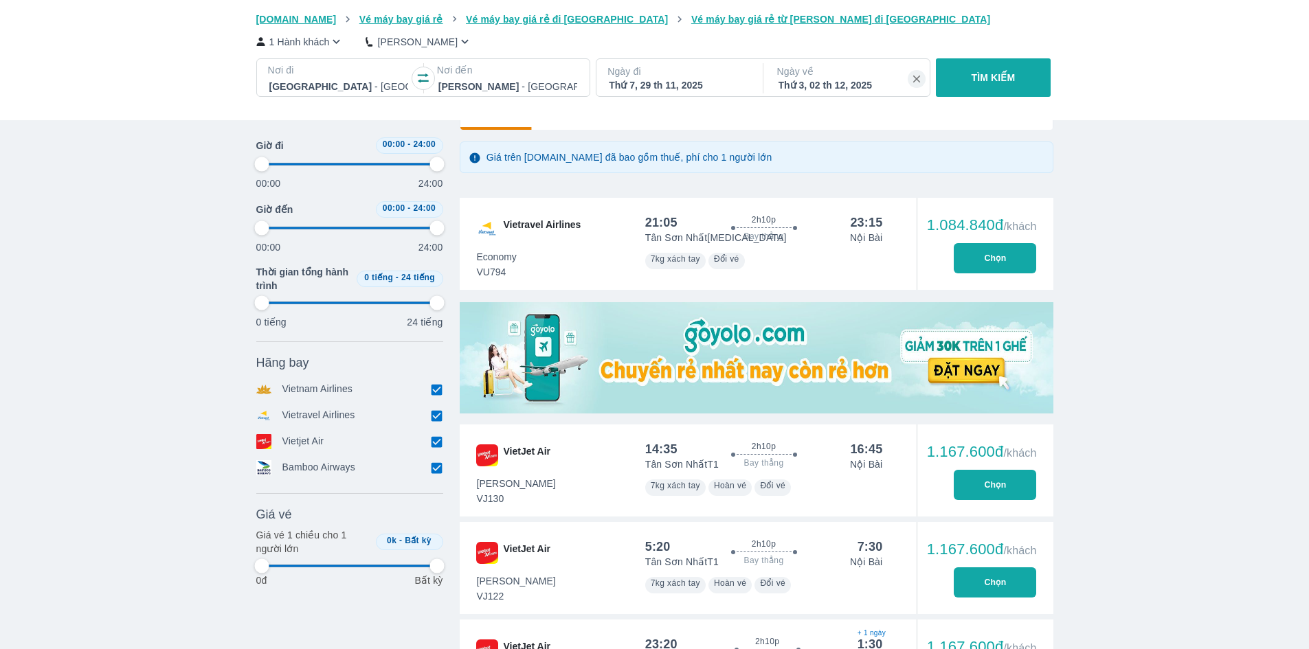
scroll to position [344, 0]
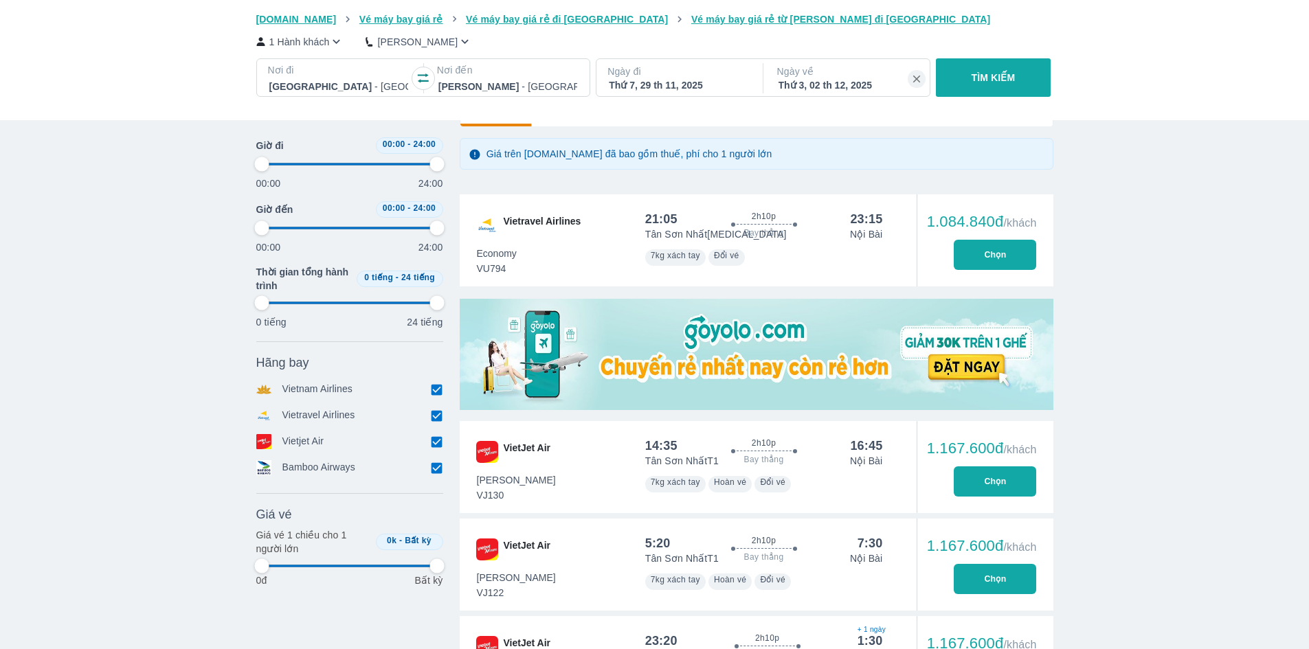
type input "97.9166666666667"
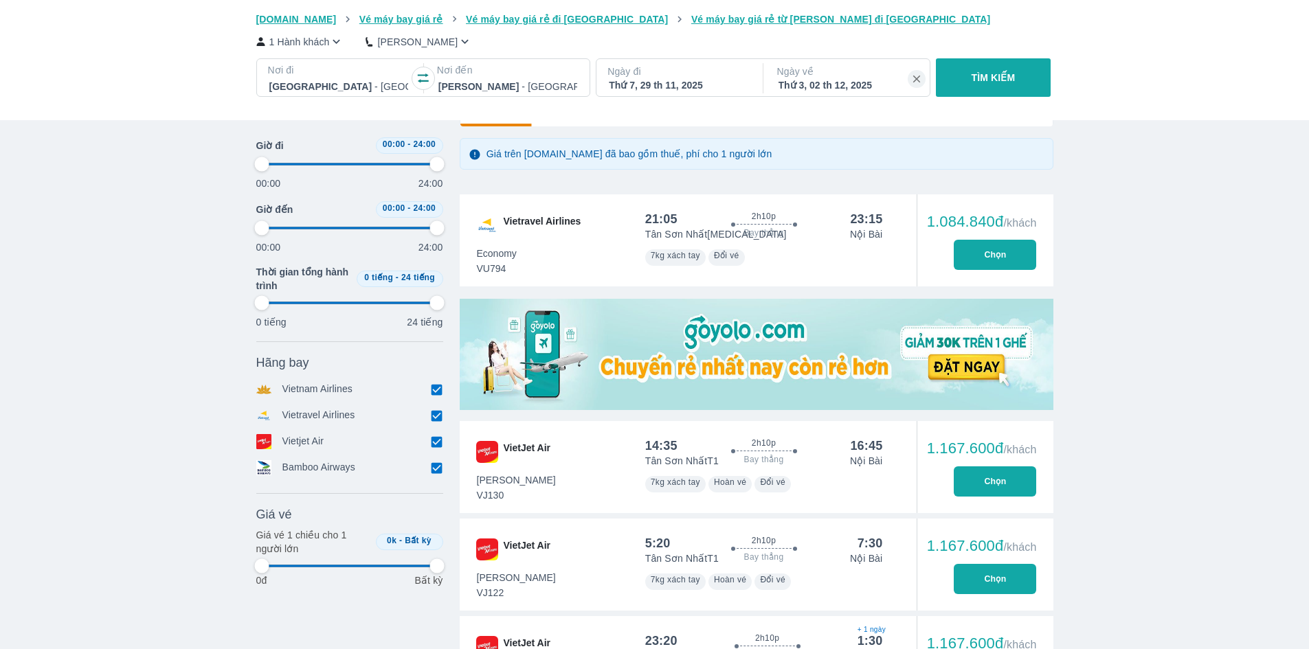
type input "97.9166666666667"
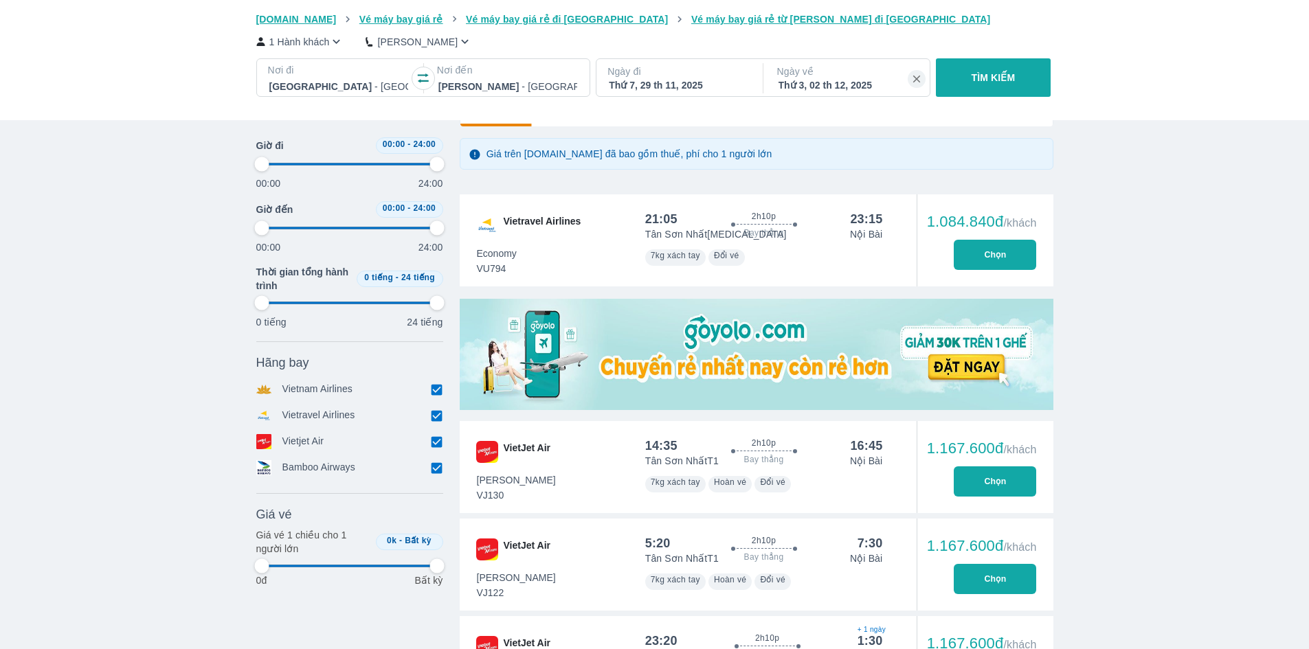
type input "97.9166666666667"
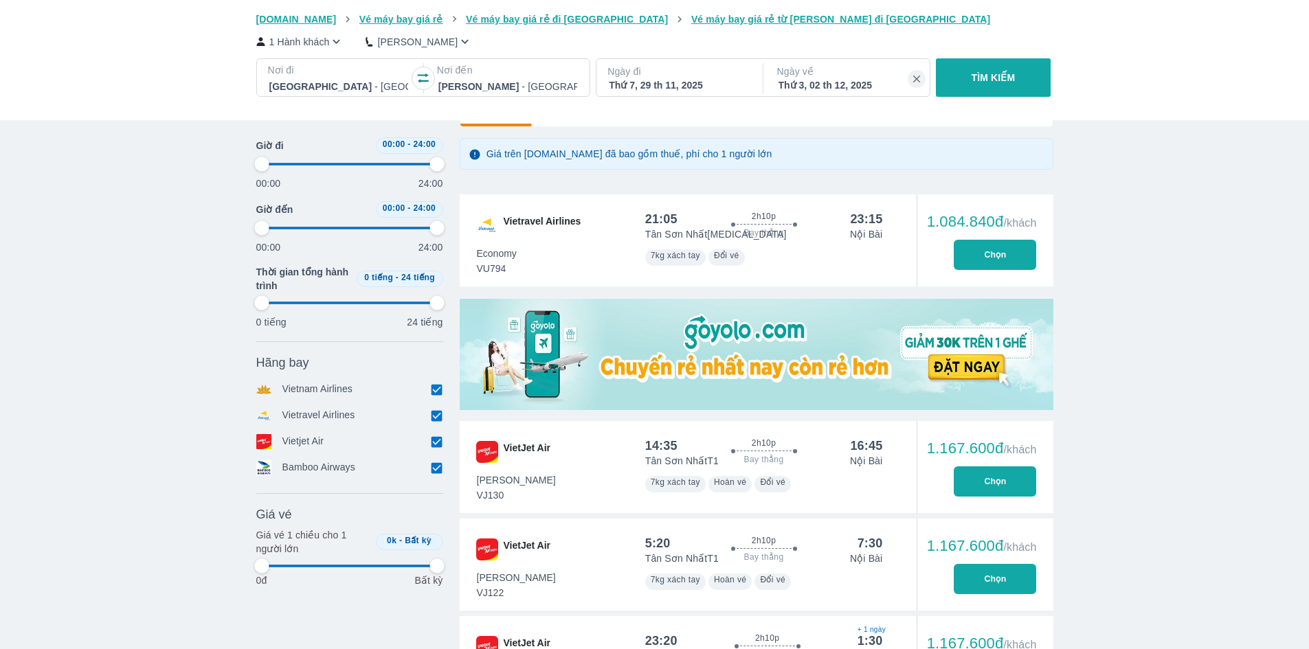
type input "97.9166666666667"
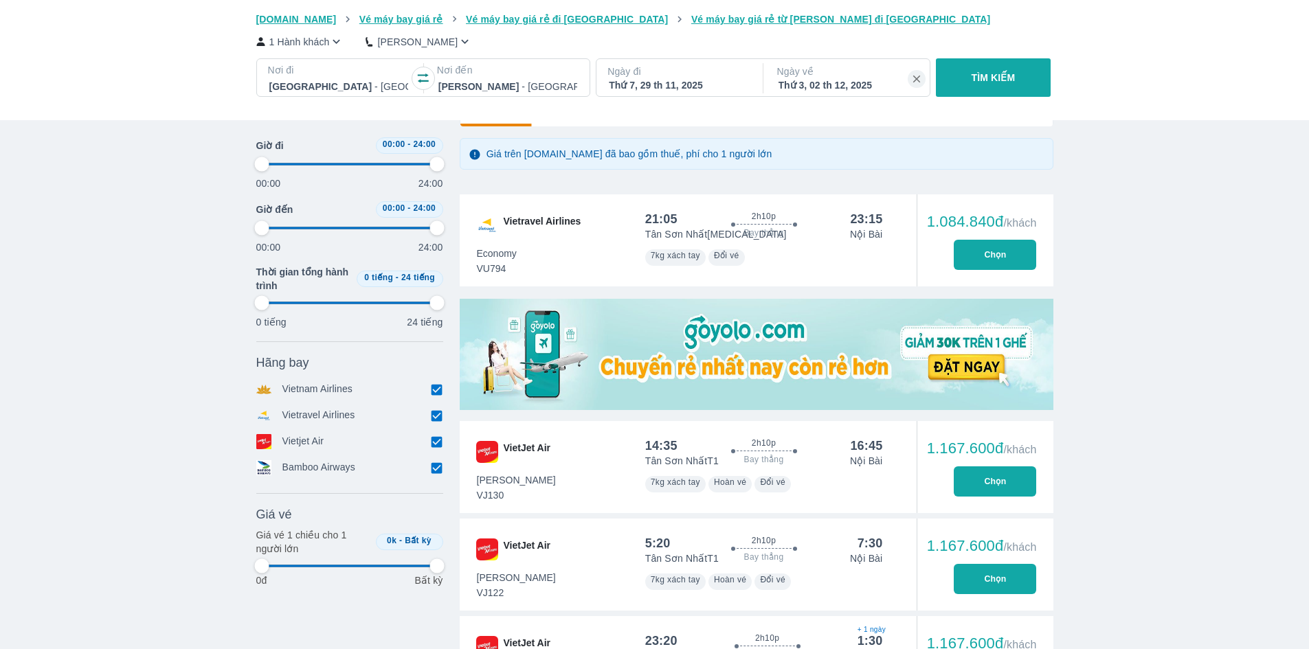
type input "97.9166666666667"
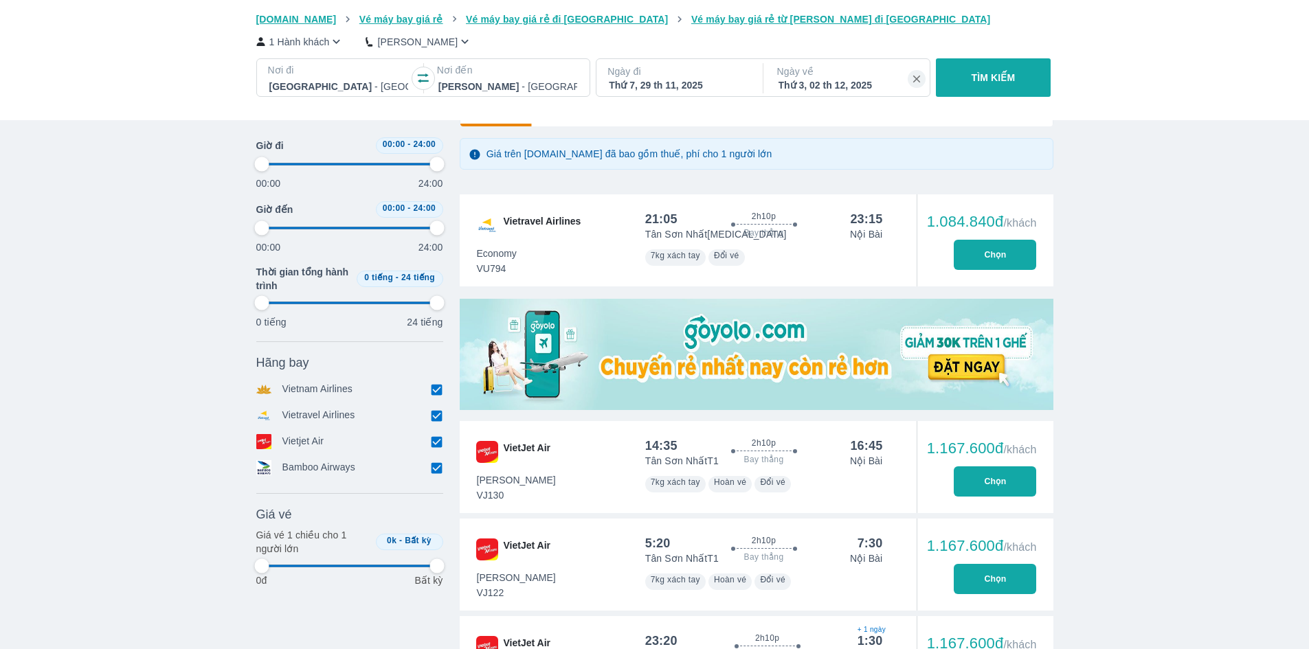
type input "97.9166666666667"
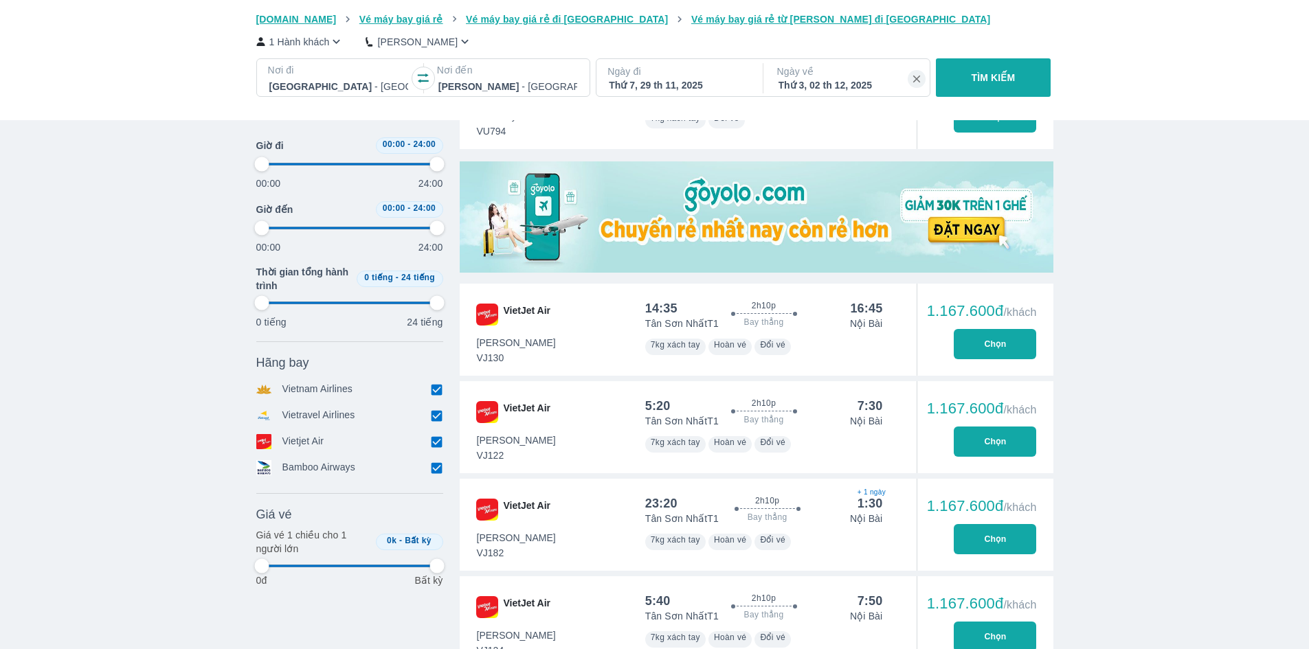
type input "97.9166666666667"
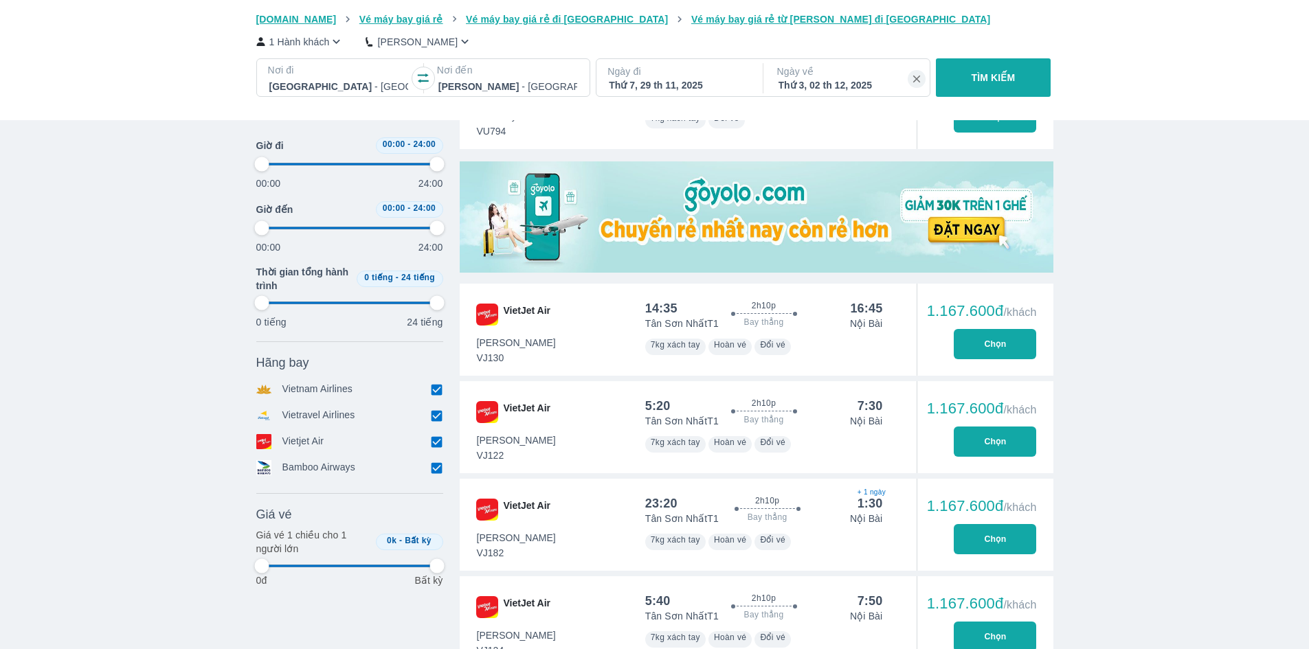
type input "97.9166666666667"
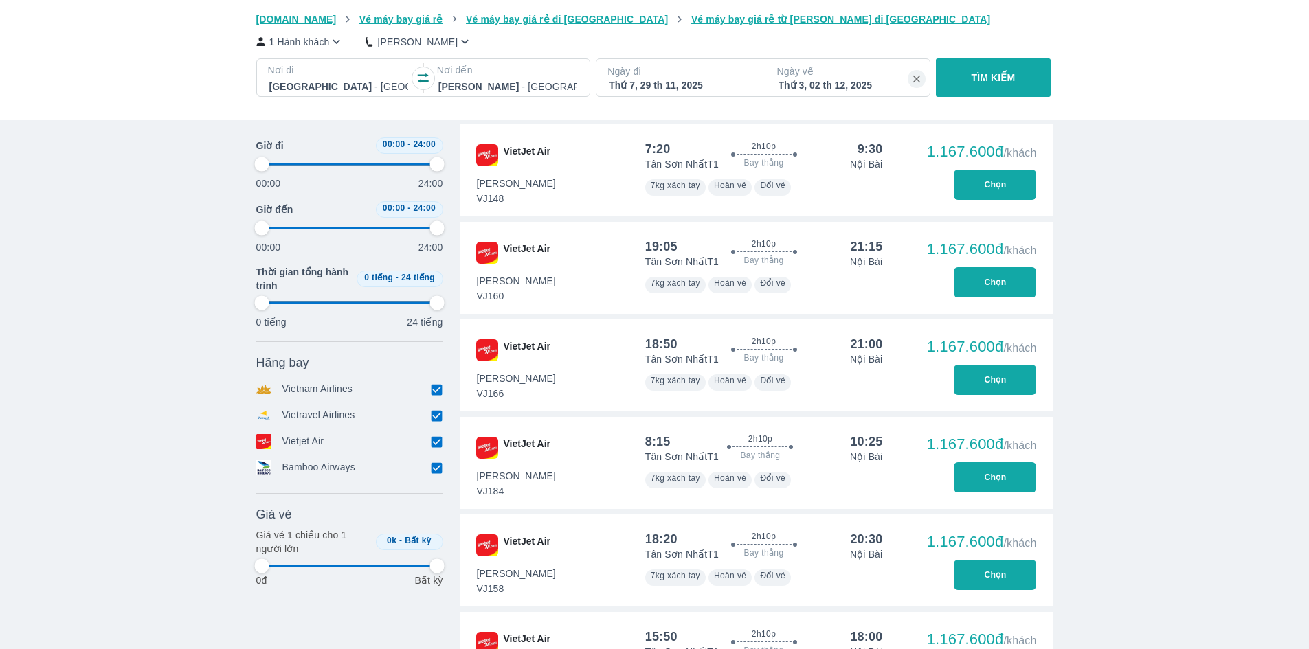
type input "97.9166666666667"
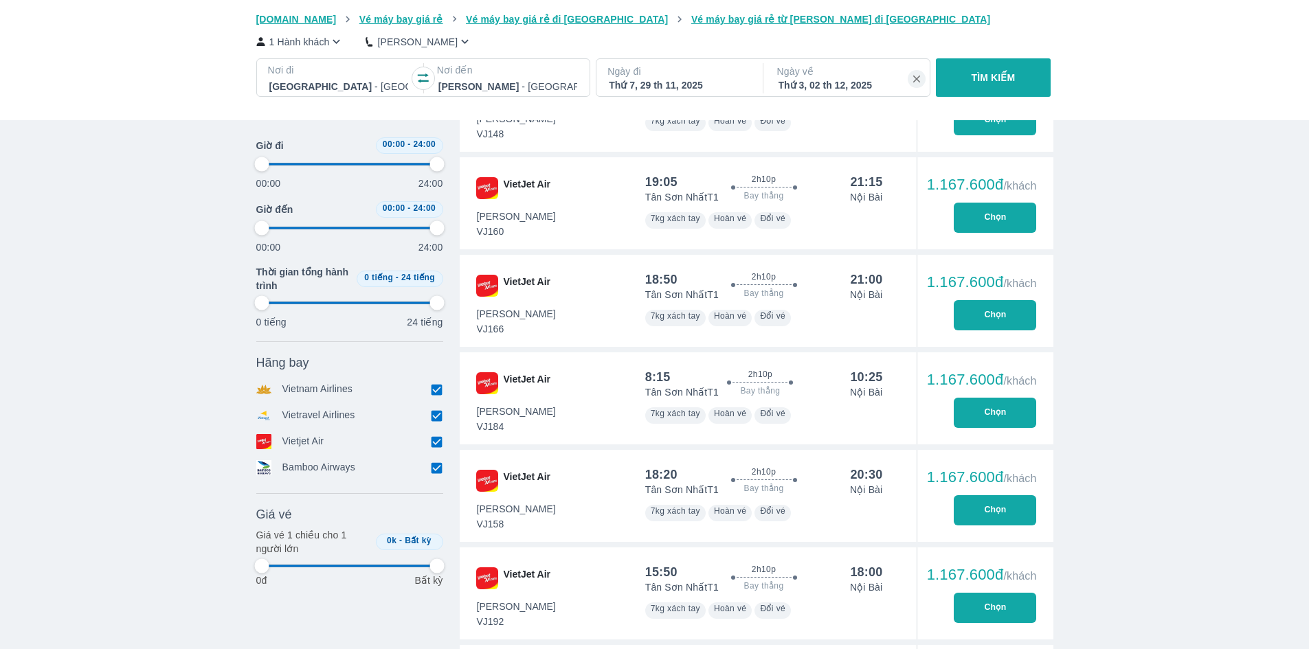
type input "97.9166666666667"
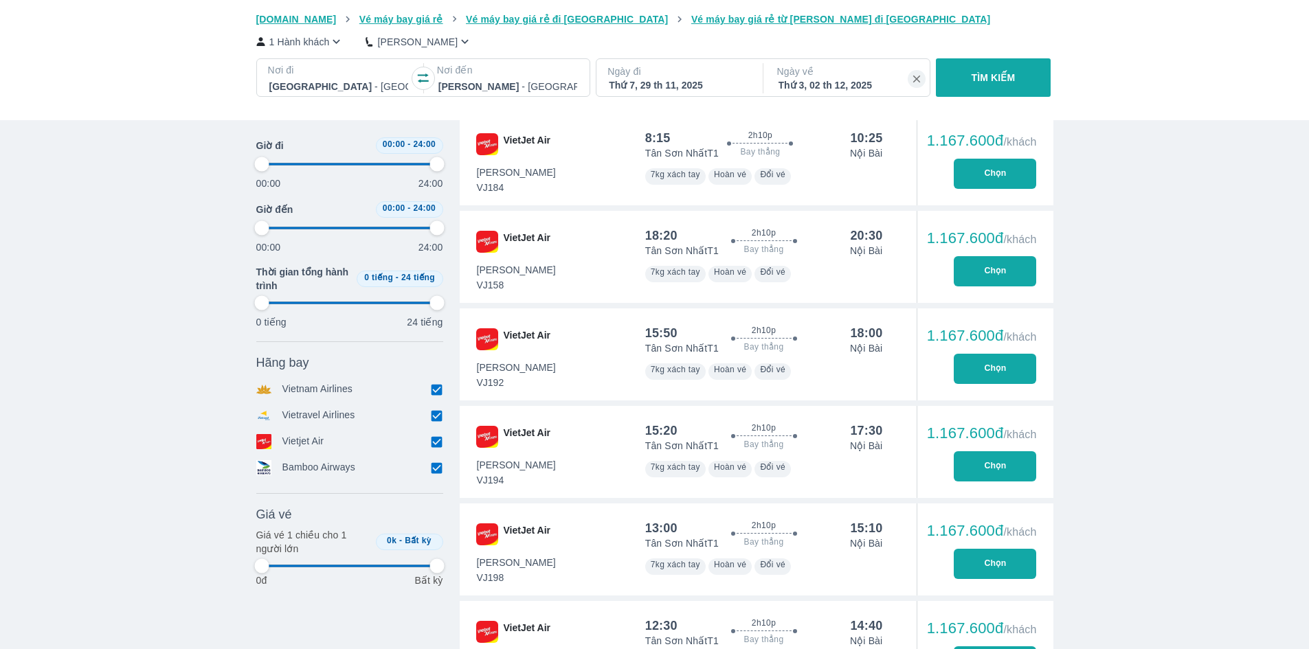
scroll to position [2130, 0]
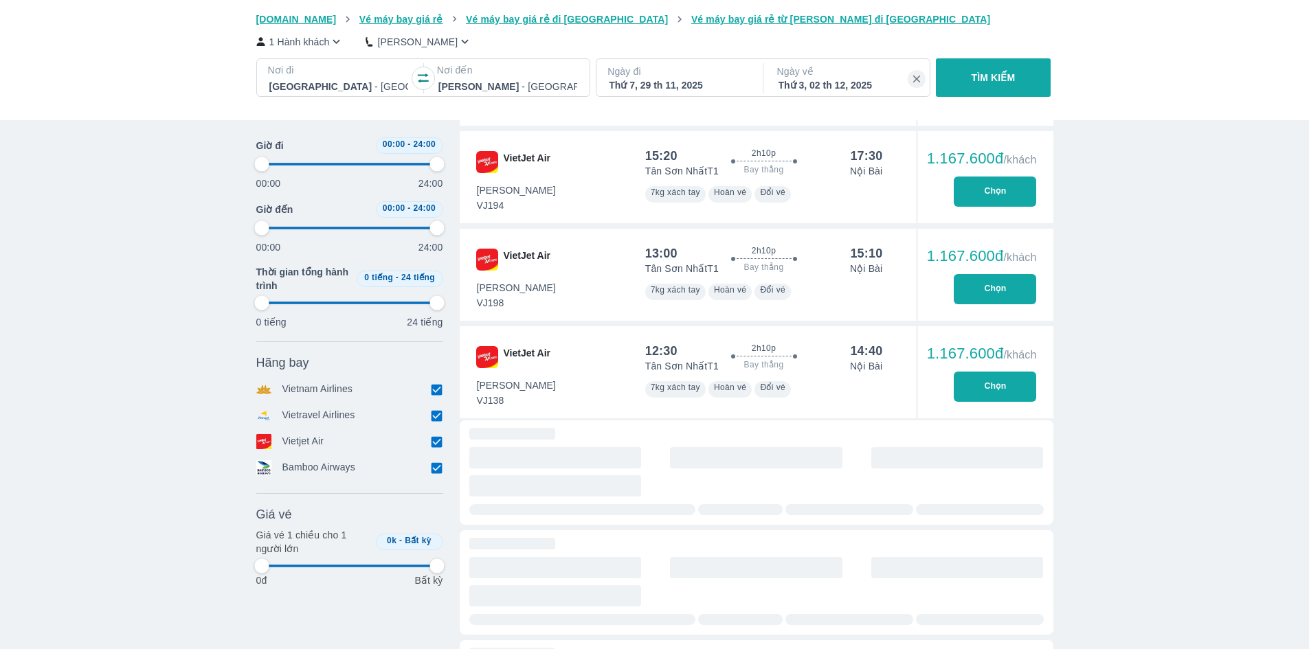
type input "97.9166666666667"
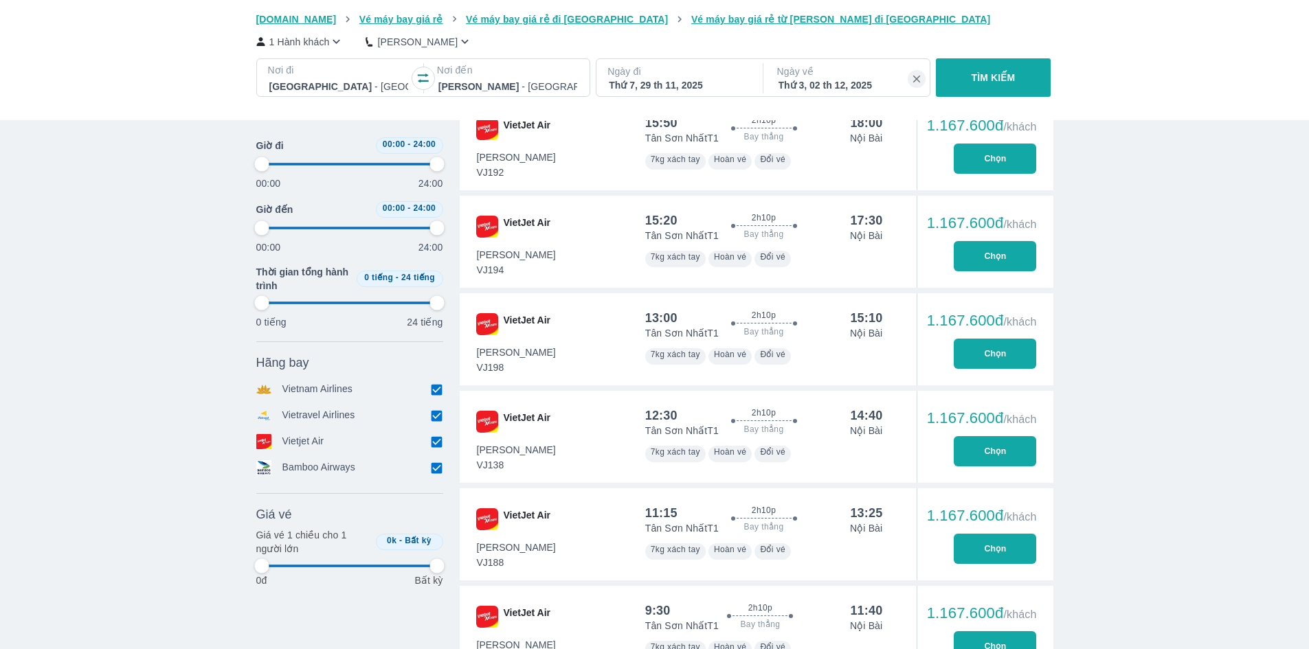
type input "97.9166666666667"
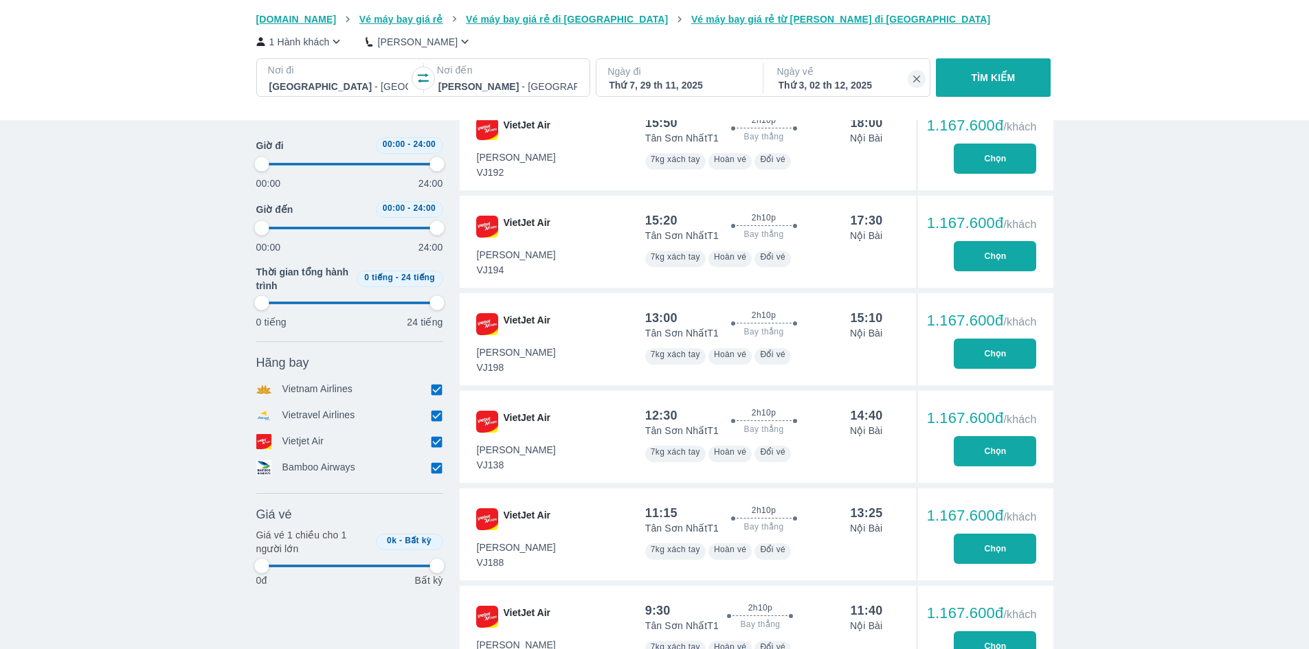
type input "97.9166666666667"
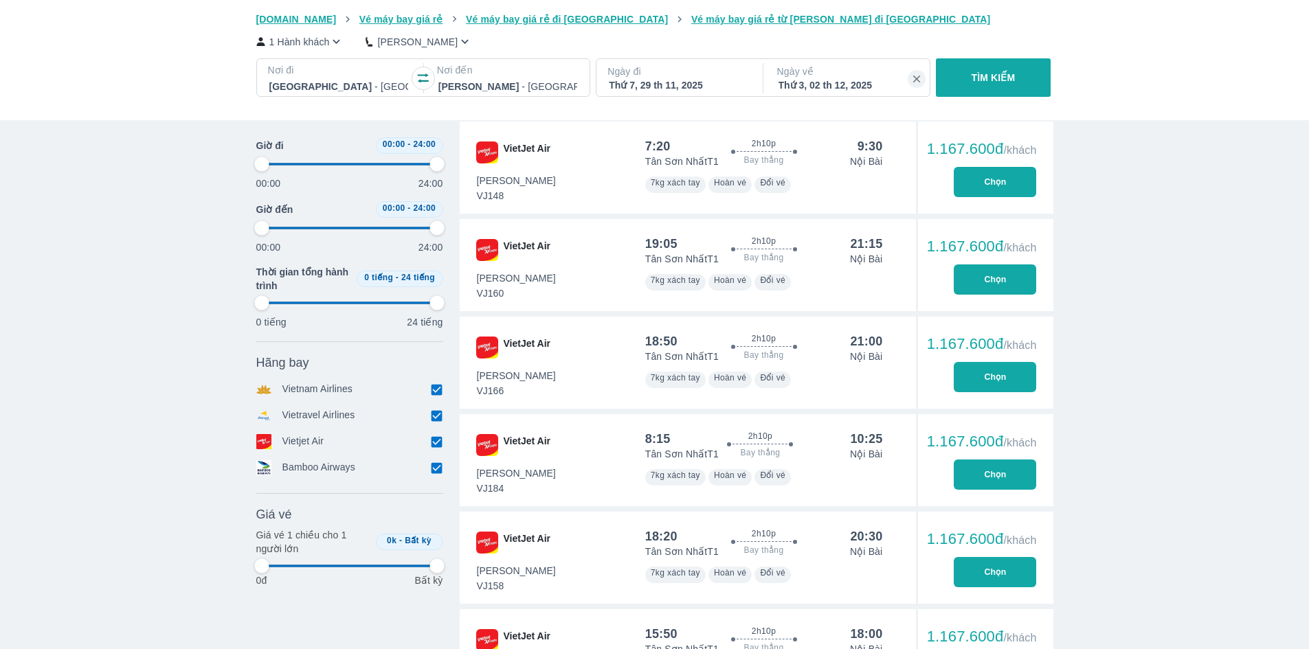
scroll to position [1511, 0]
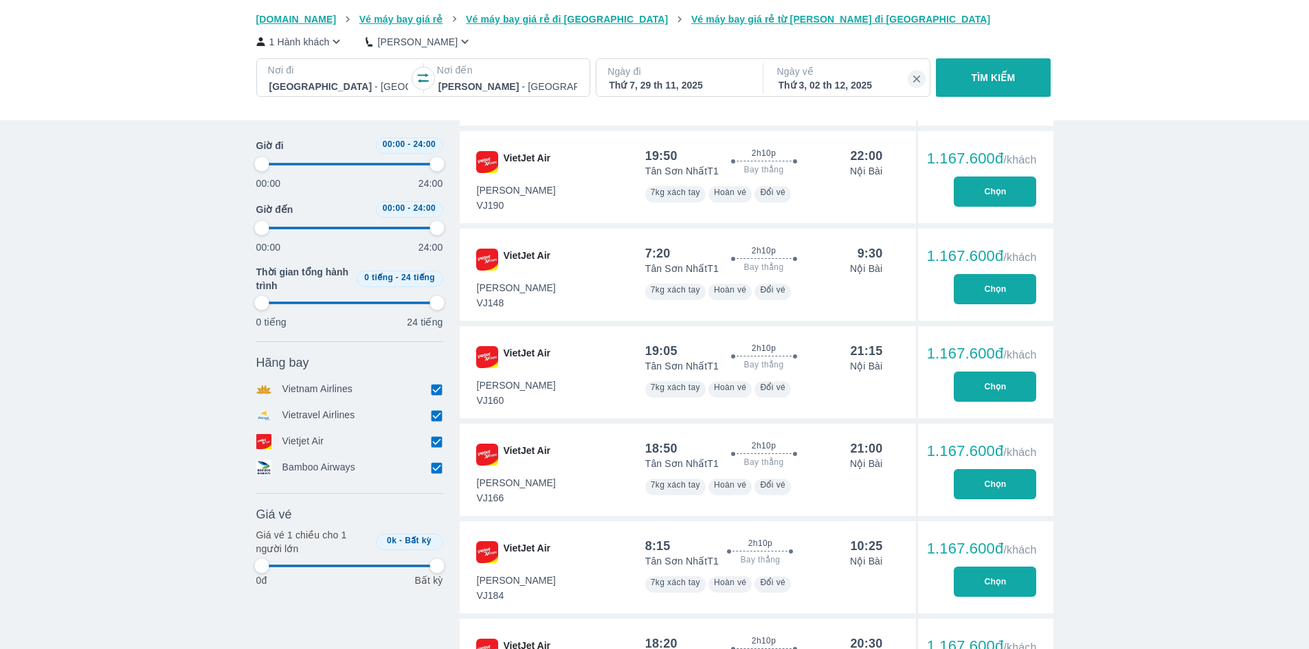
type input "97.9166666666667"
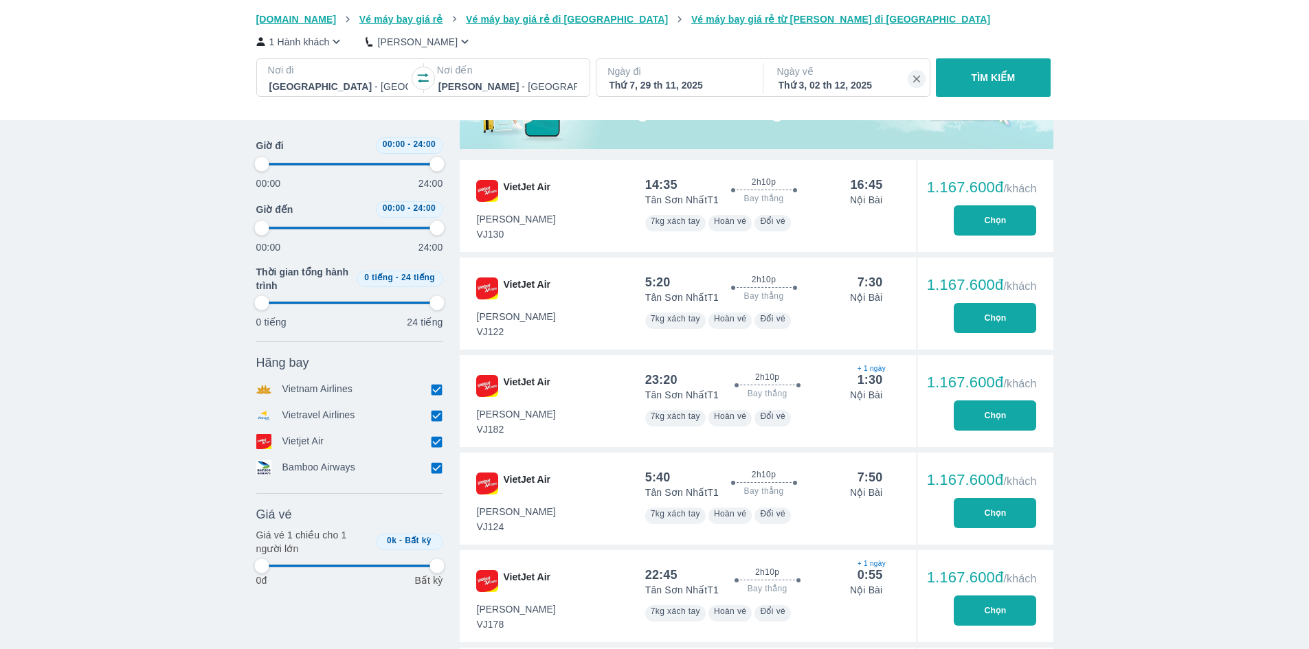
scroll to position [481, 0]
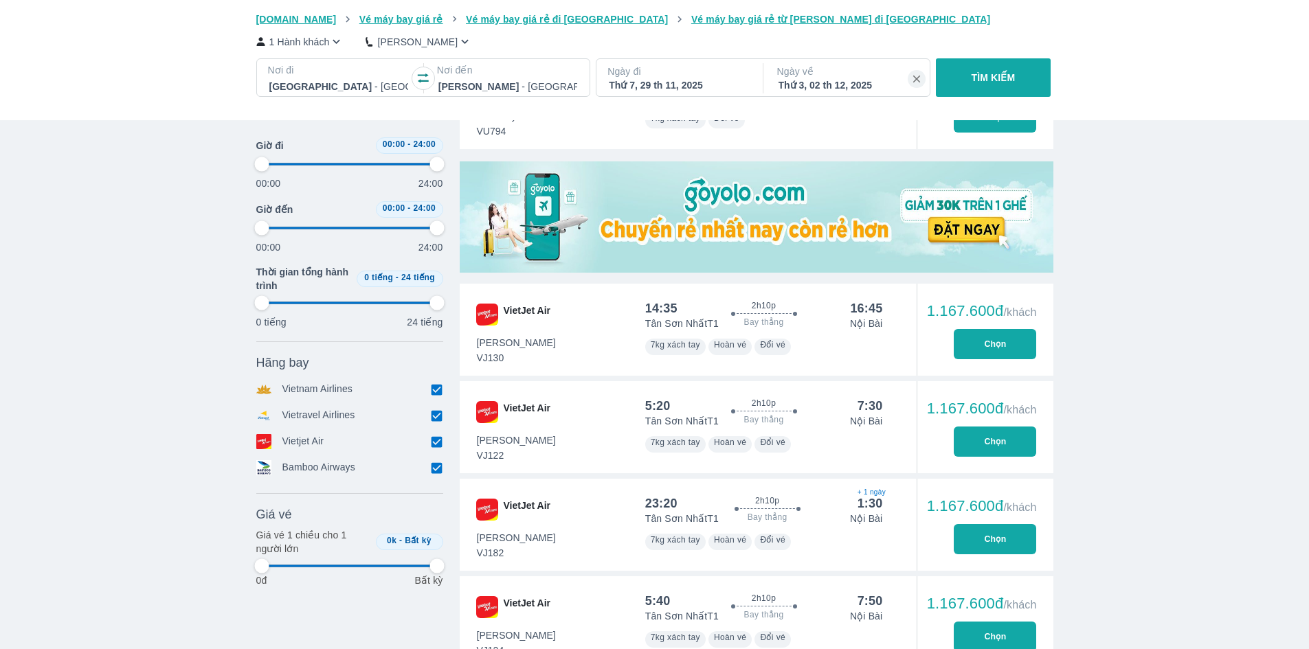
click at [964, 333] on button "Chọn" at bounding box center [995, 344] width 82 height 30
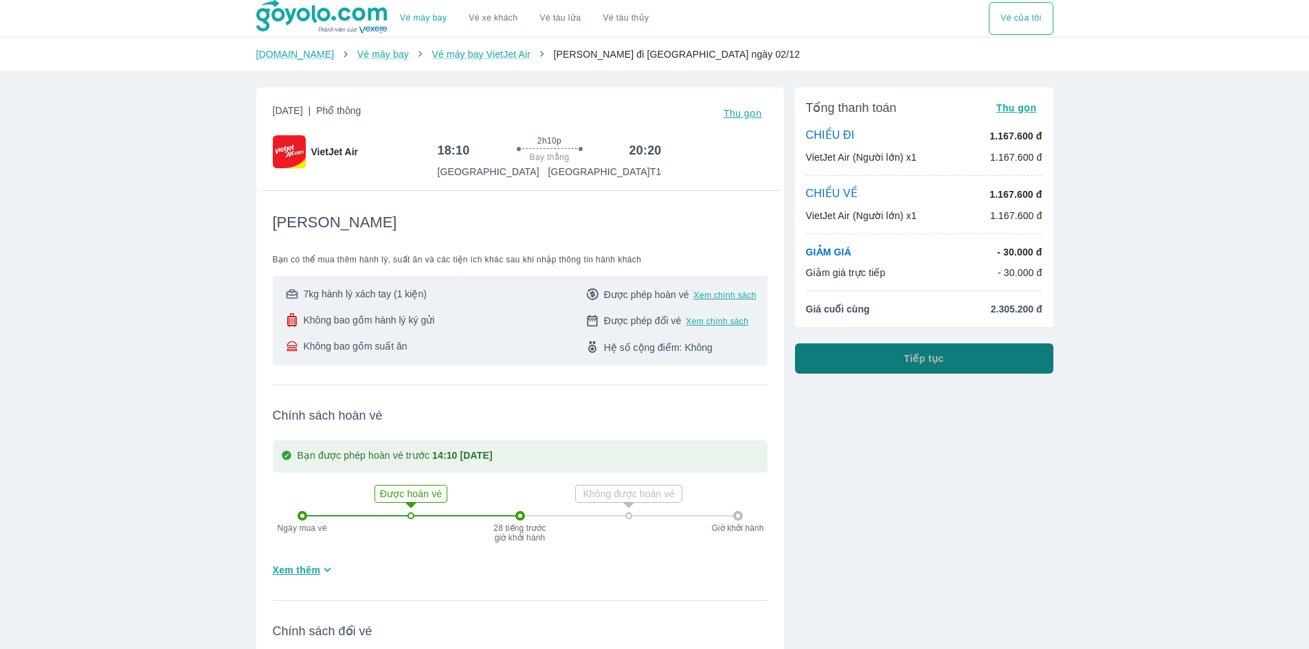
click at [990, 360] on button "Tiếp tục" at bounding box center [924, 359] width 258 height 30
